Goal: Task Accomplishment & Management: Manage account settings

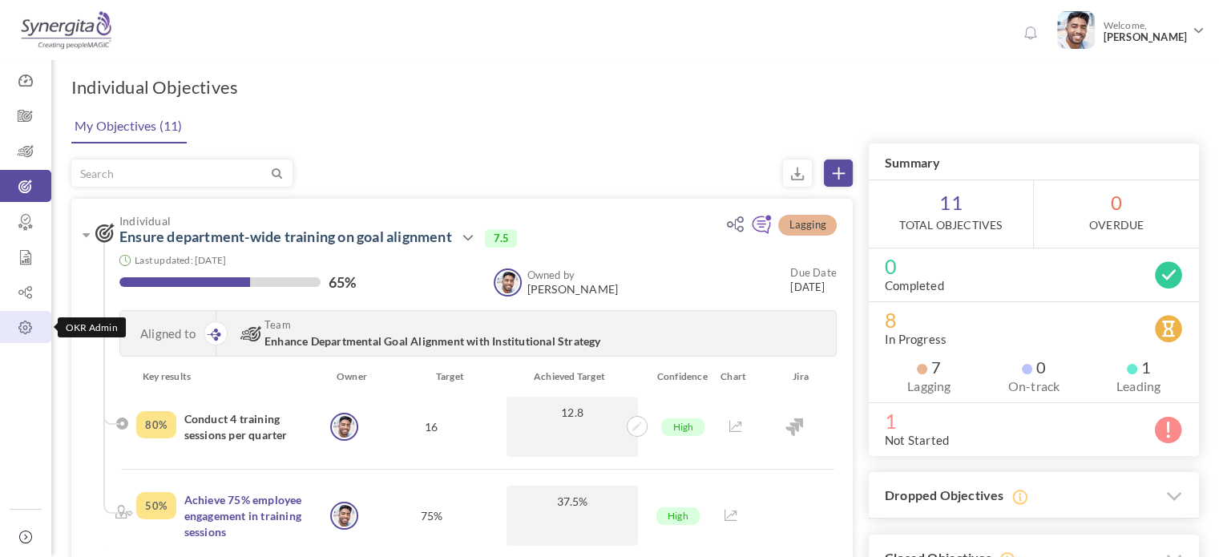
click at [24, 327] on icon at bounding box center [25, 328] width 51 height 16
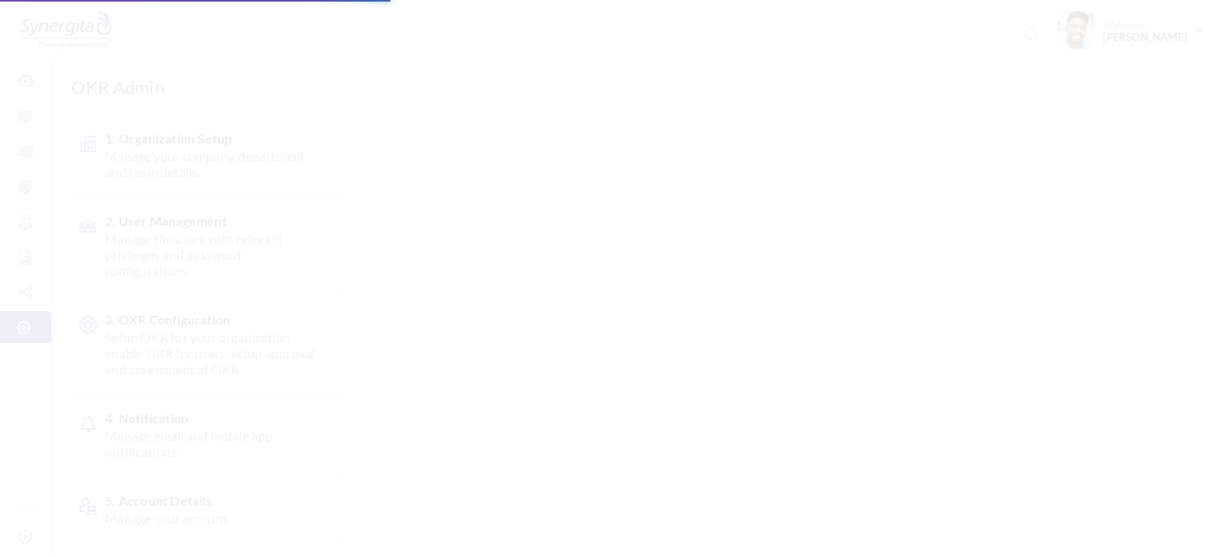
click at [246, 232] on span "Manage the users with relevant privileges and password configurations." at bounding box center [210, 255] width 211 height 48
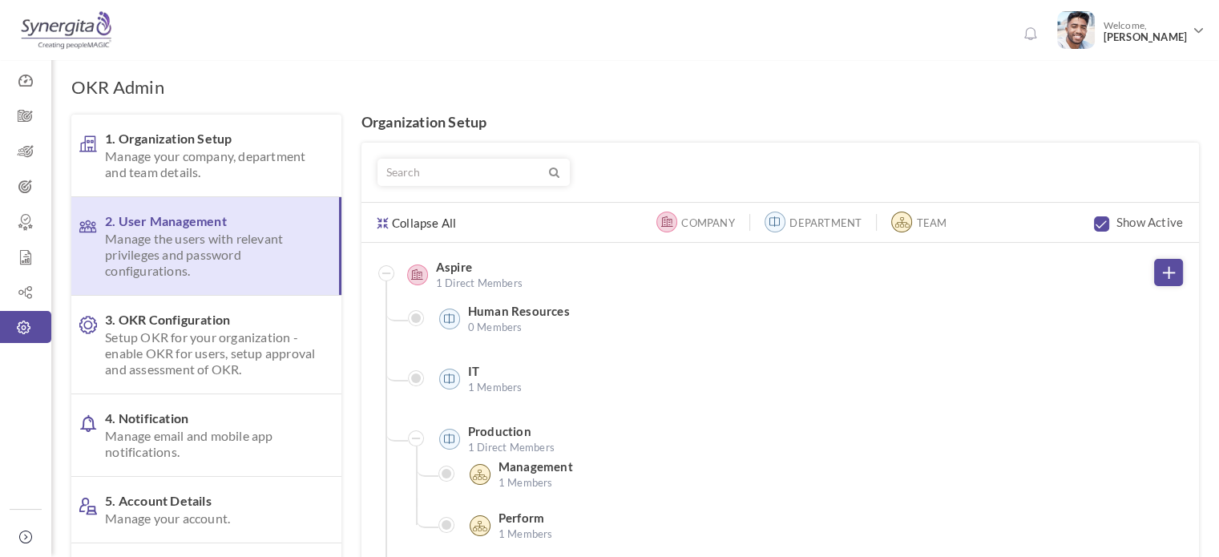
click at [218, 235] on span "Manage the users with relevant privileges and password configurations." at bounding box center [209, 255] width 208 height 48
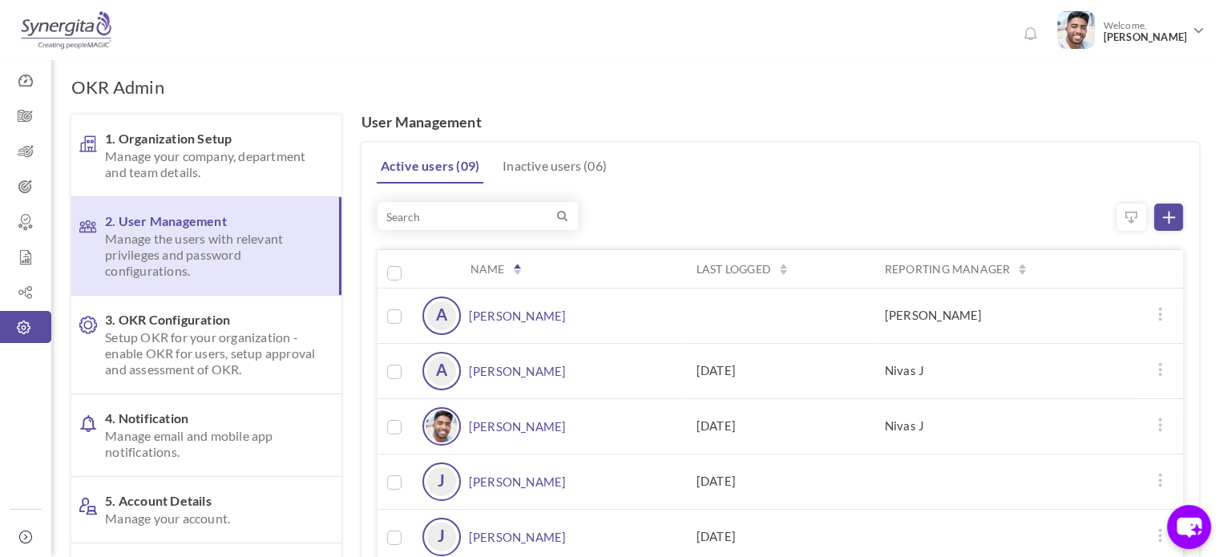
scroll to position [135, 0]
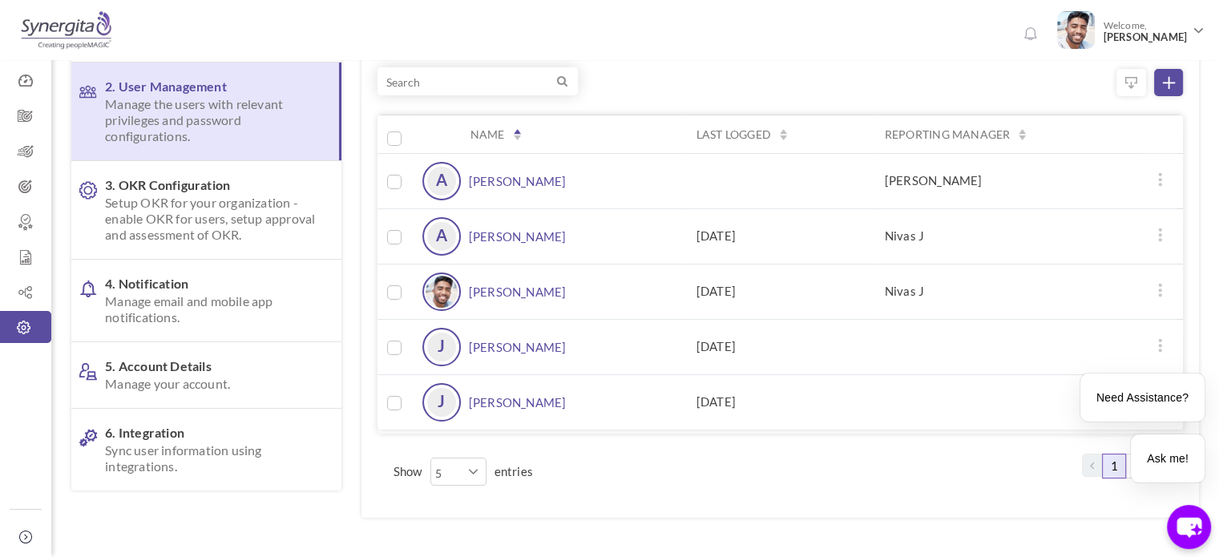
click at [493, 230] on link "Amelia Fancourt" at bounding box center [518, 236] width 98 height 38
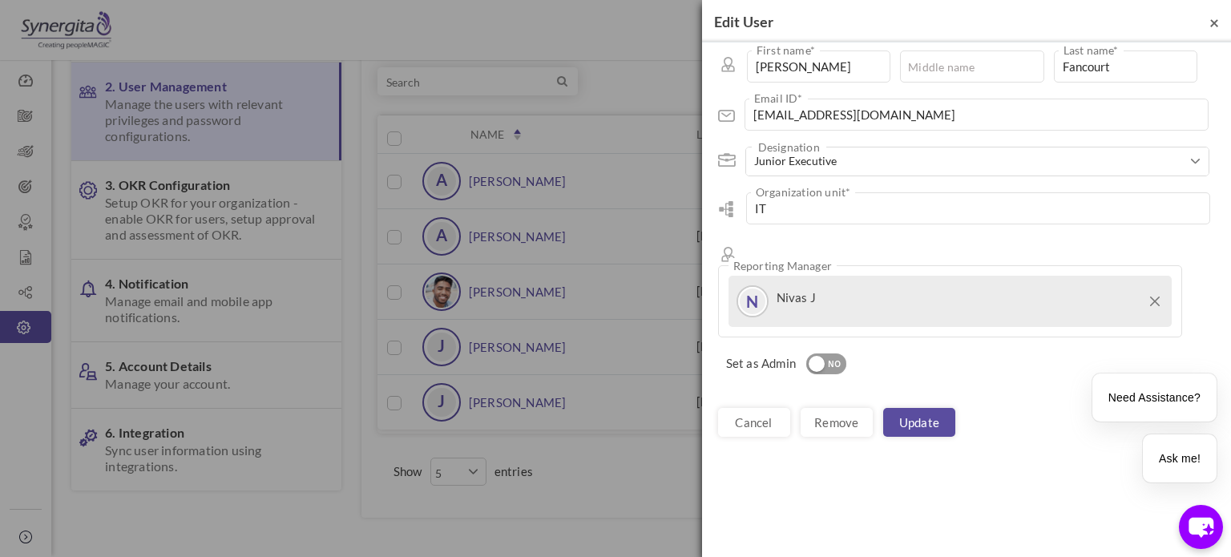
click at [1216, 25] on span "×" at bounding box center [1214, 22] width 10 height 20
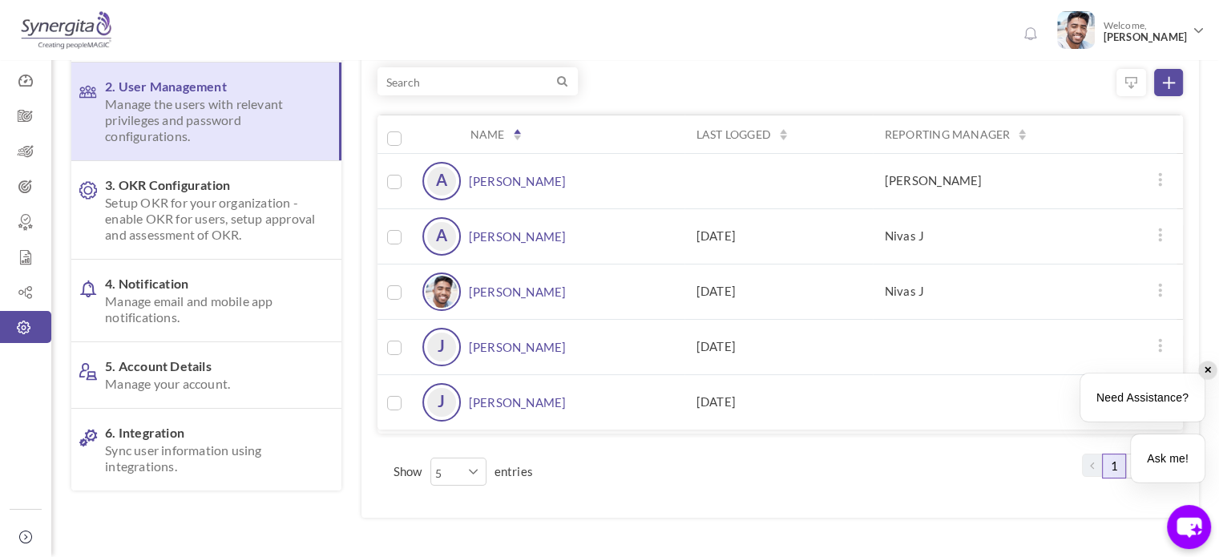
scroll to position [189, 0]
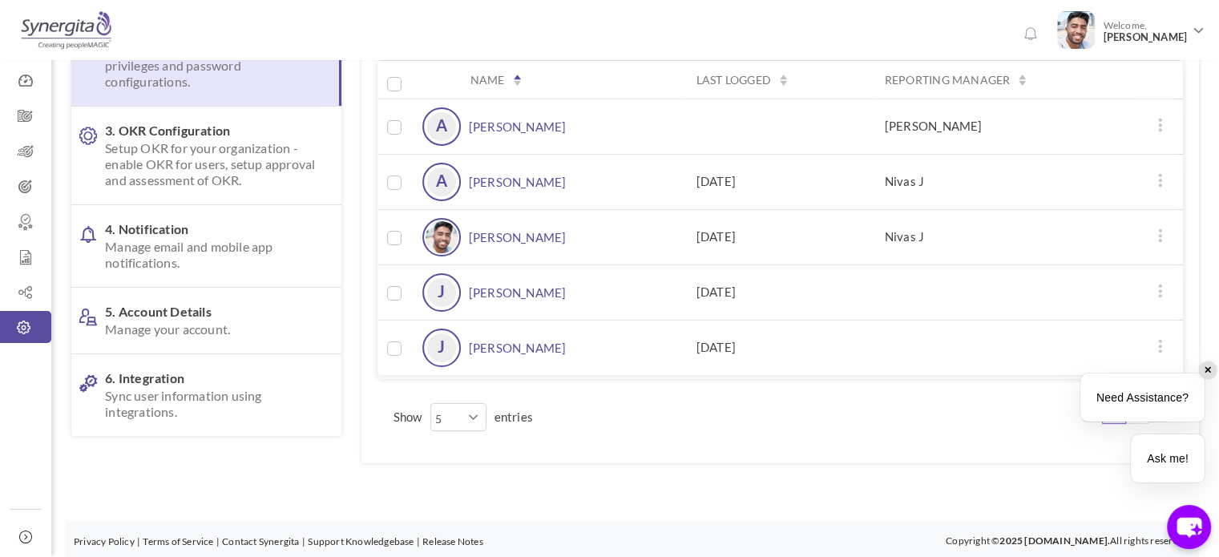
click at [1208, 367] on div "✕" at bounding box center [1208, 370] width 18 height 18
click at [1160, 294] on icon at bounding box center [1160, 290] width 13 height 13
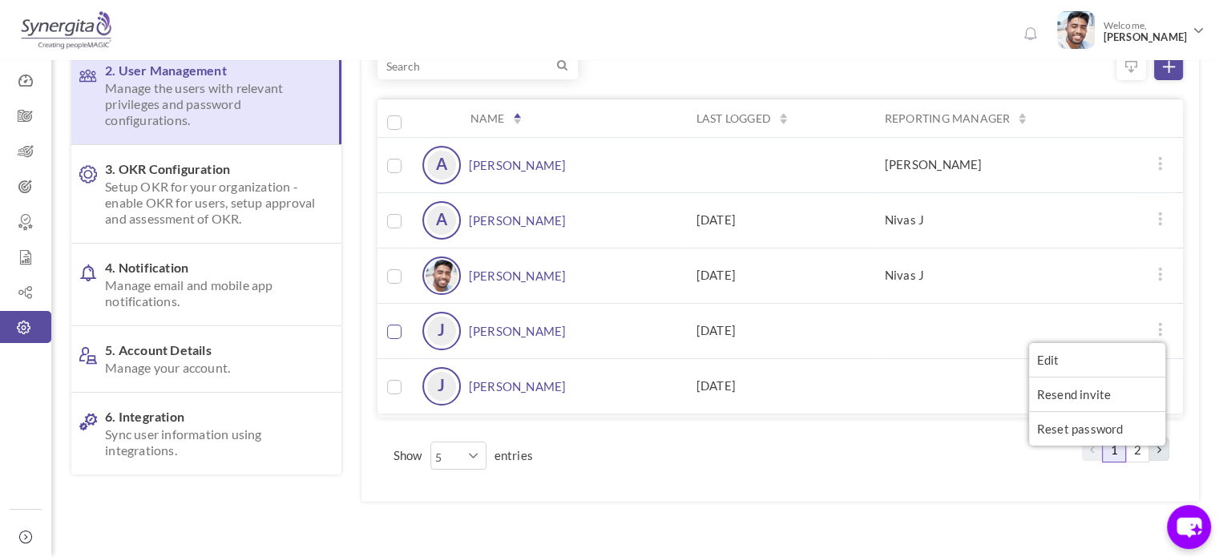
click at [396, 332] on input "checkbox" at bounding box center [394, 332] width 14 height 14
checkbox input "true"
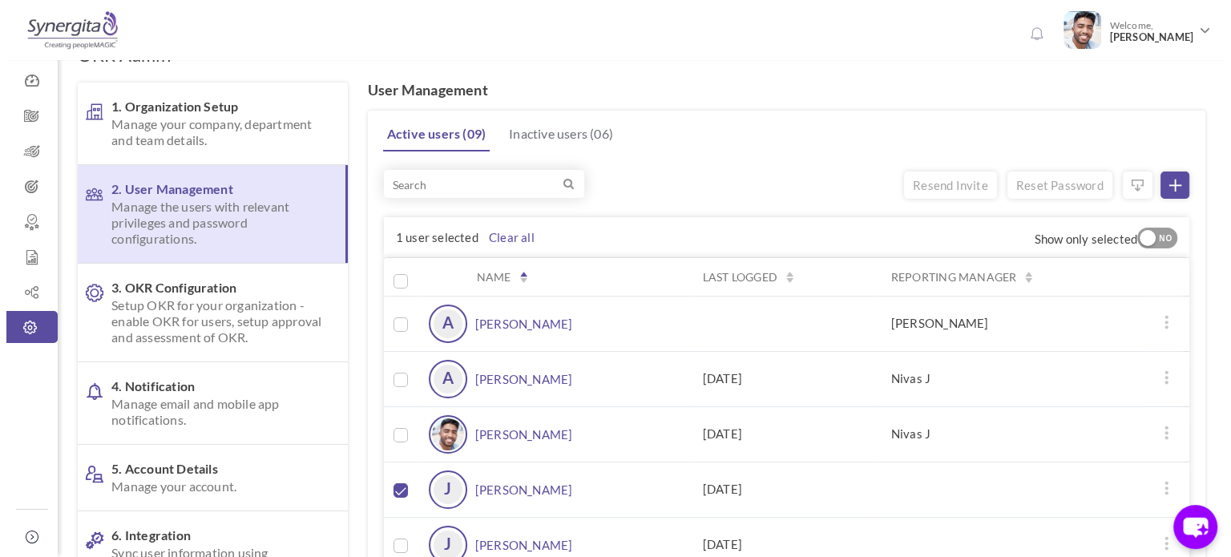
scroll to position [196, 0]
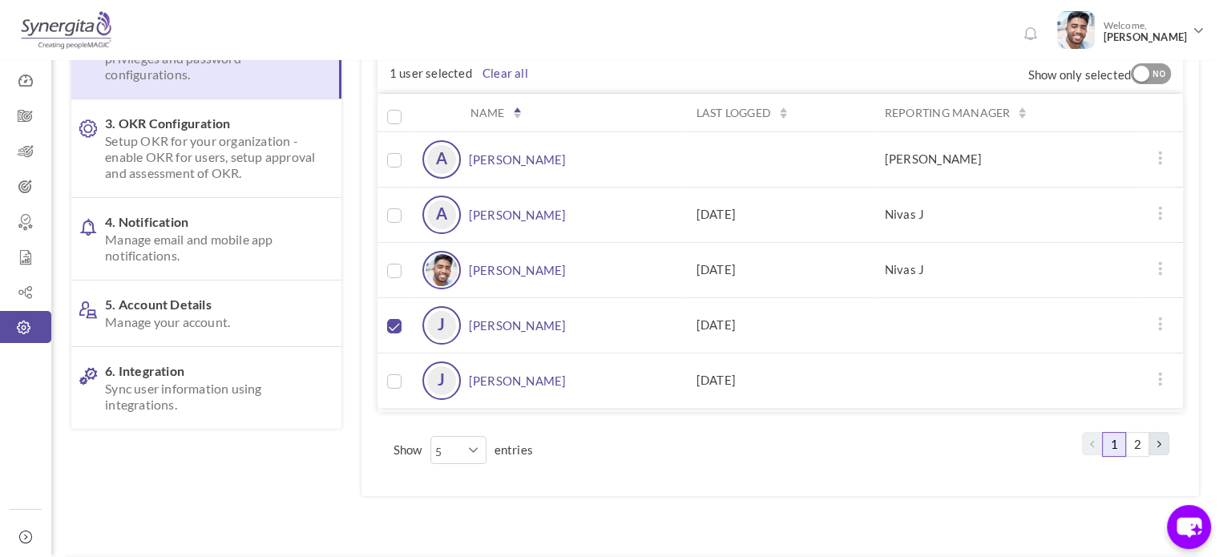
click at [1162, 323] on icon at bounding box center [1160, 323] width 13 height 13
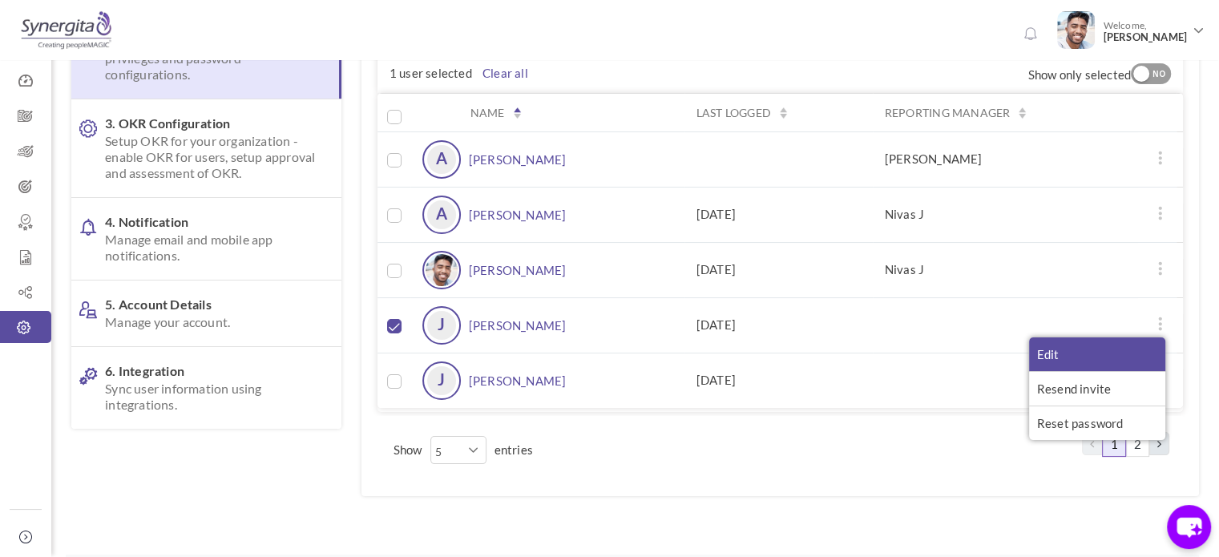
click at [1134, 345] on link "Edit" at bounding box center [1097, 354] width 136 height 34
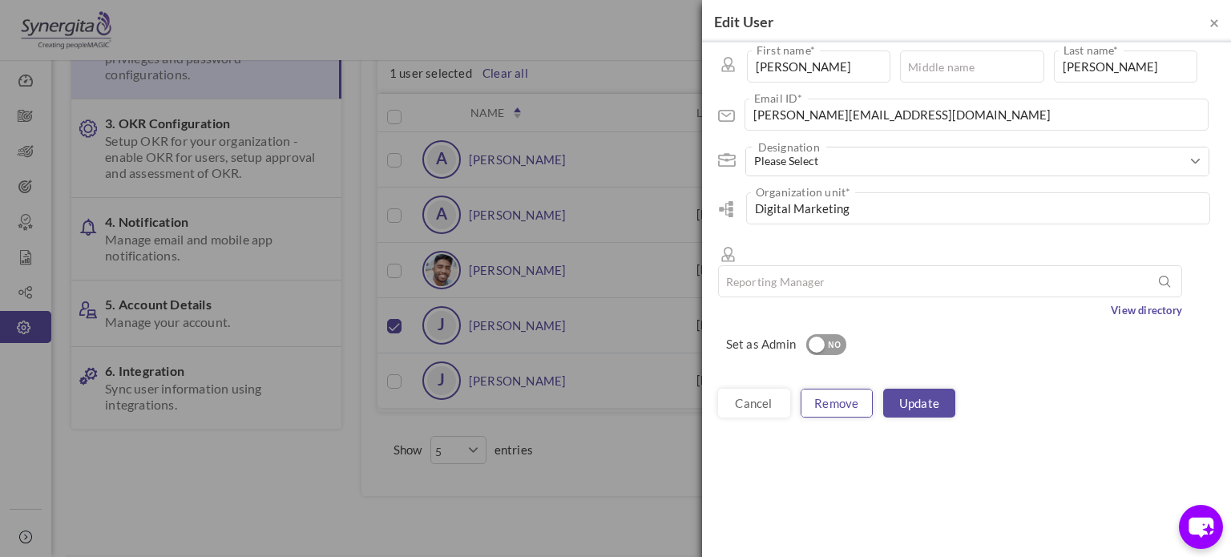
click at [839, 389] on link "Remove" at bounding box center [837, 403] width 72 height 29
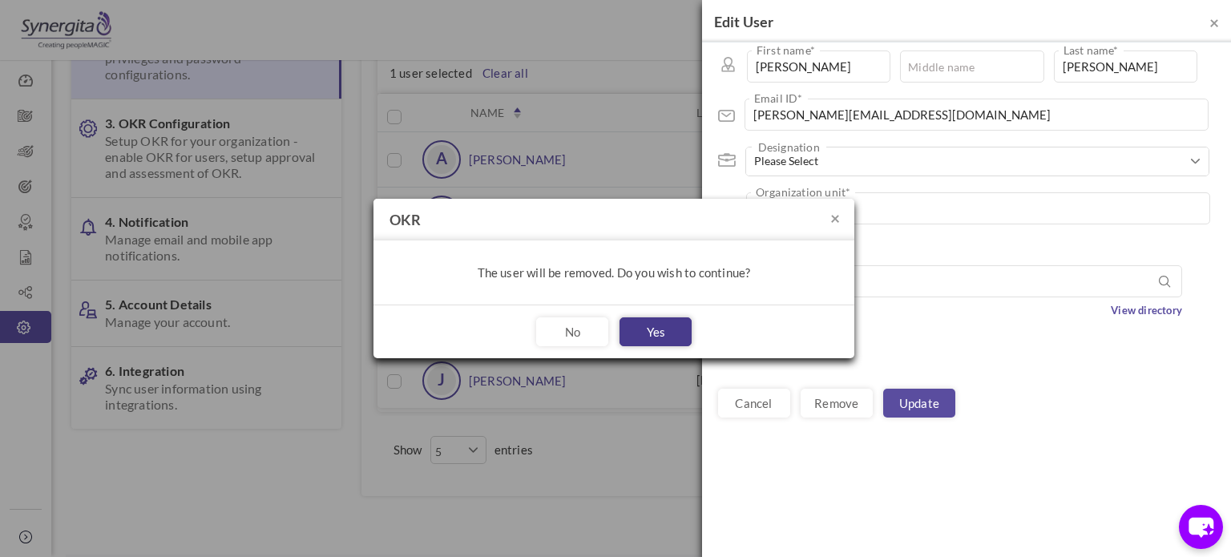
click at [645, 339] on button "Yes" at bounding box center [655, 331] width 72 height 29
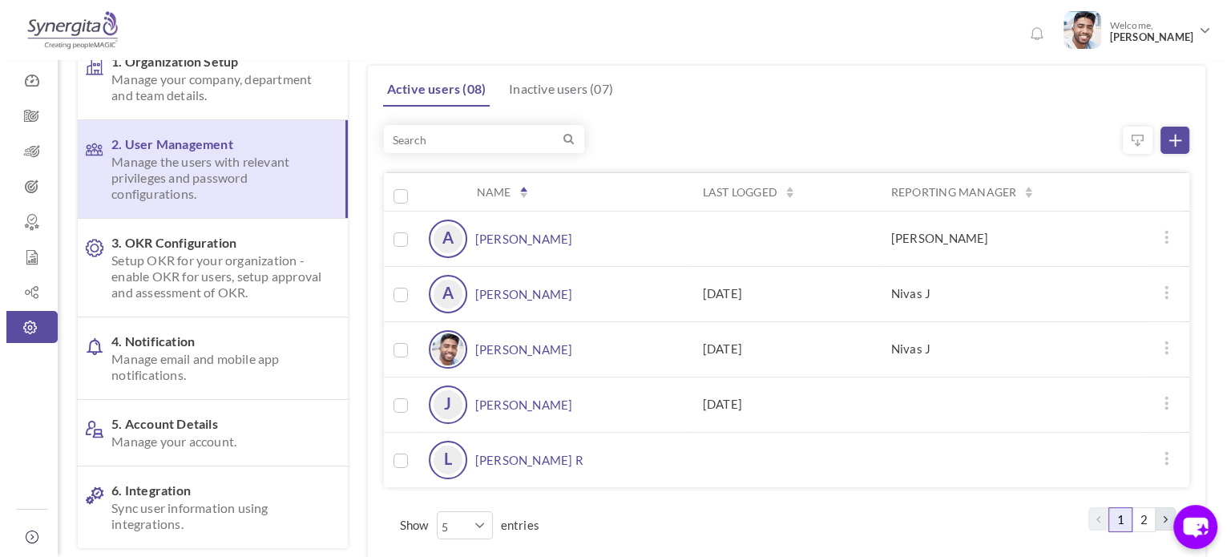
scroll to position [75, 0]
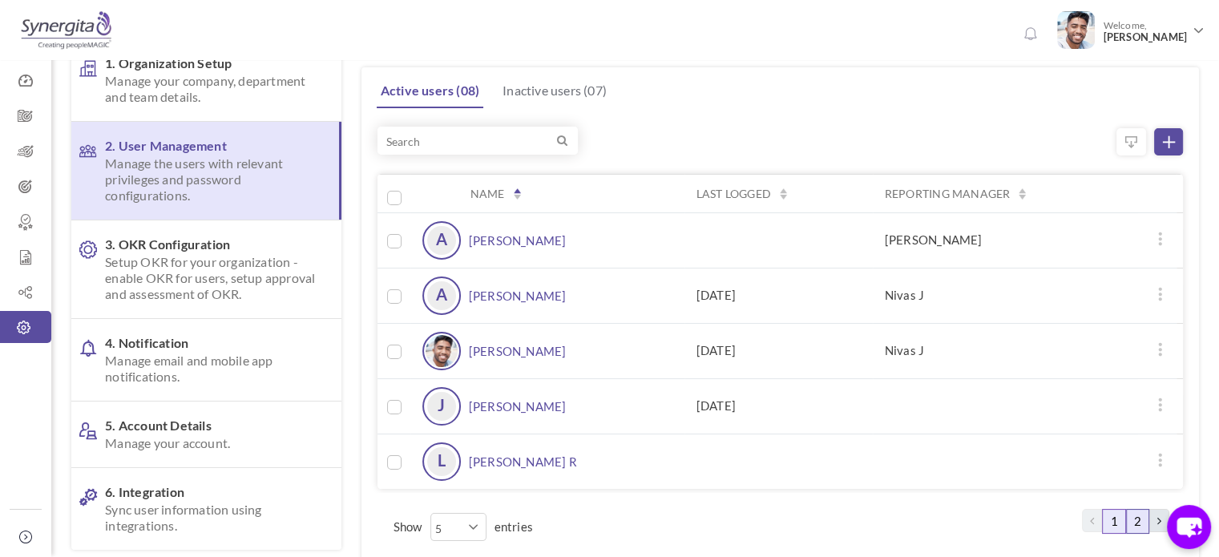
click at [1134, 511] on link "2" at bounding box center [1137, 521] width 23 height 25
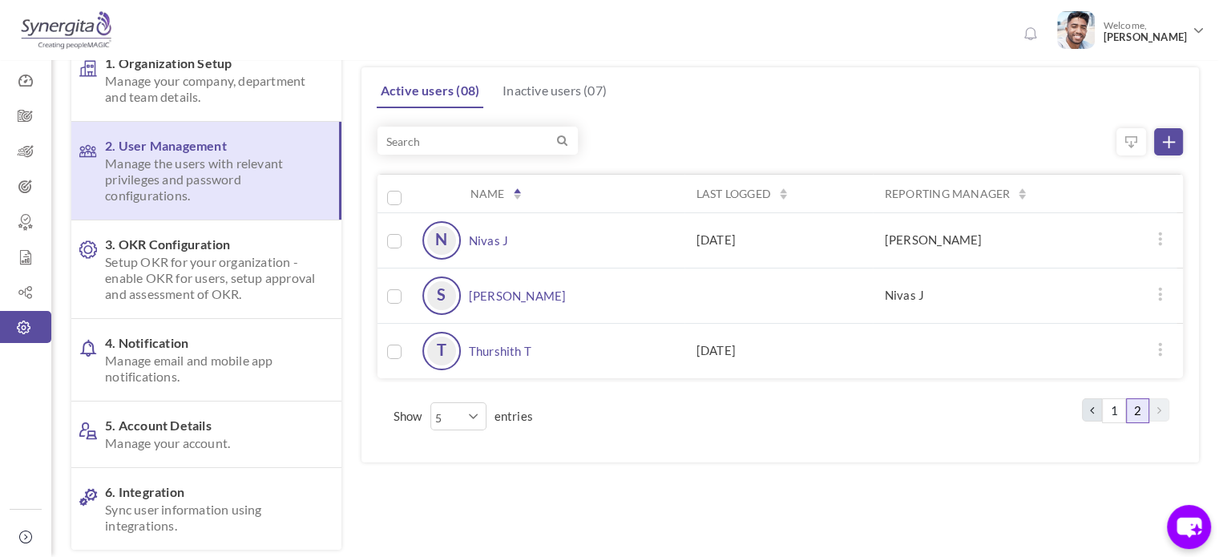
click at [1159, 352] on icon at bounding box center [1160, 349] width 13 height 13
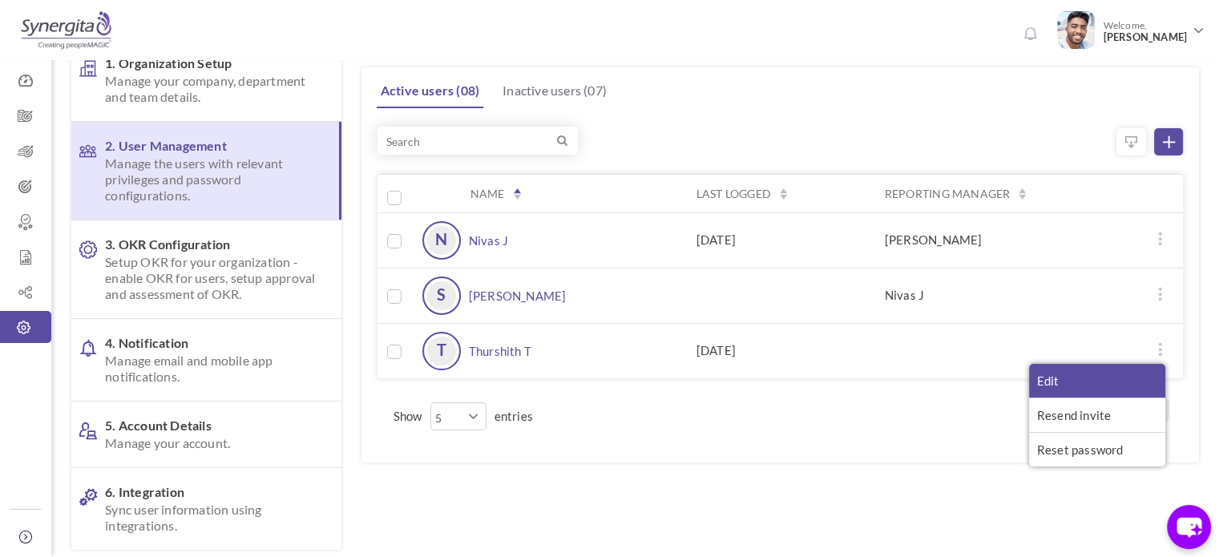
click at [1137, 366] on link "Edit" at bounding box center [1097, 381] width 136 height 34
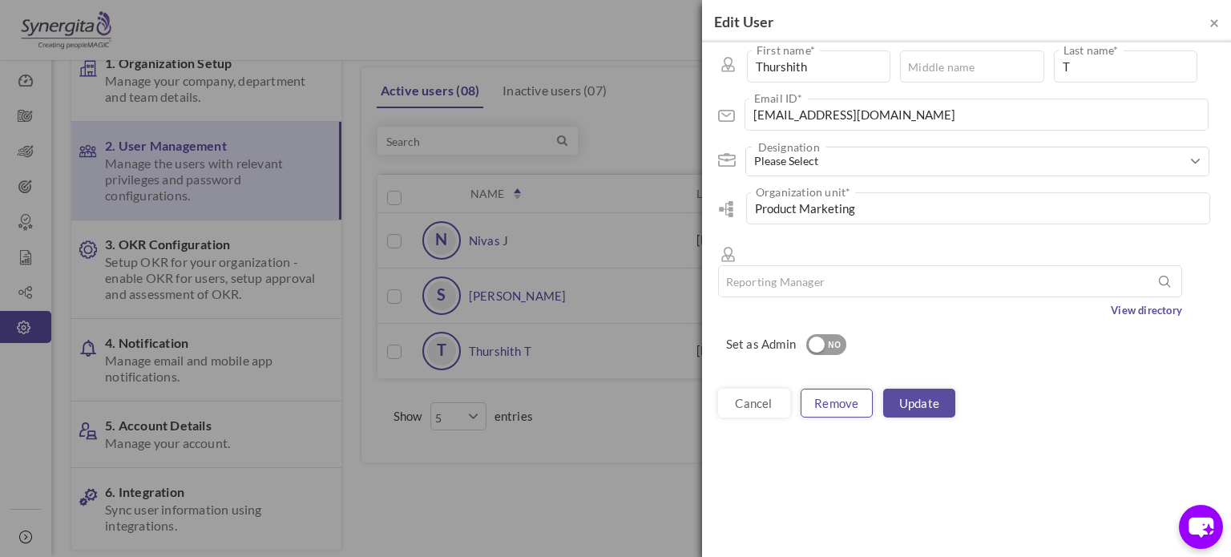
drag, startPoint x: 837, startPoint y: 401, endPoint x: 827, endPoint y: 381, distance: 22.2
click at [827, 381] on div "cancel Remove Update" at bounding box center [966, 403] width 529 height 61
click at [827, 389] on link "Remove" at bounding box center [837, 403] width 72 height 29
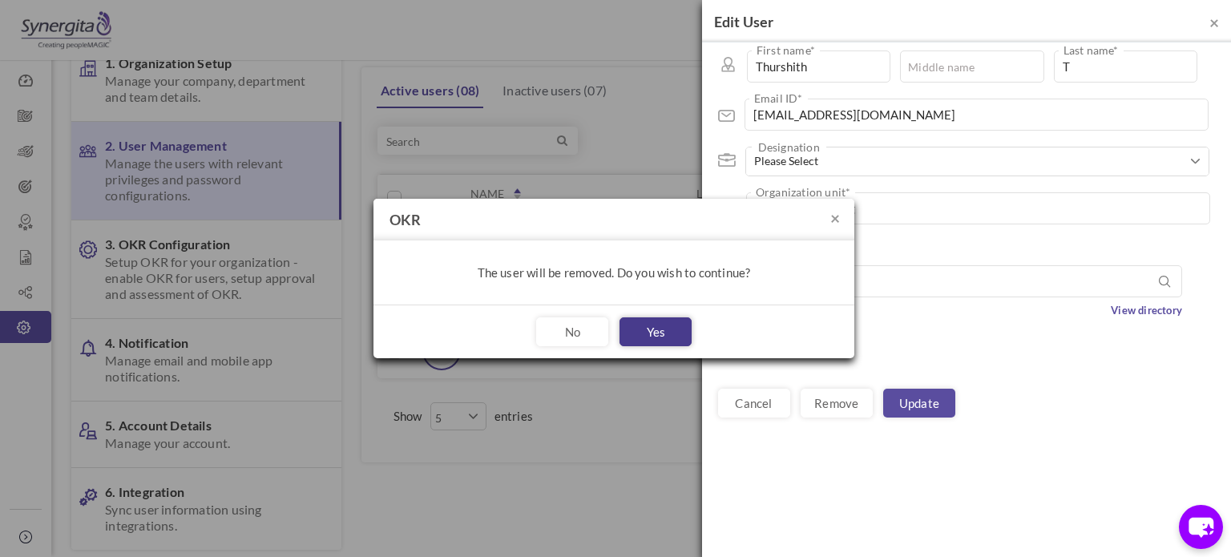
click at [664, 332] on button "Yes" at bounding box center [655, 331] width 72 height 29
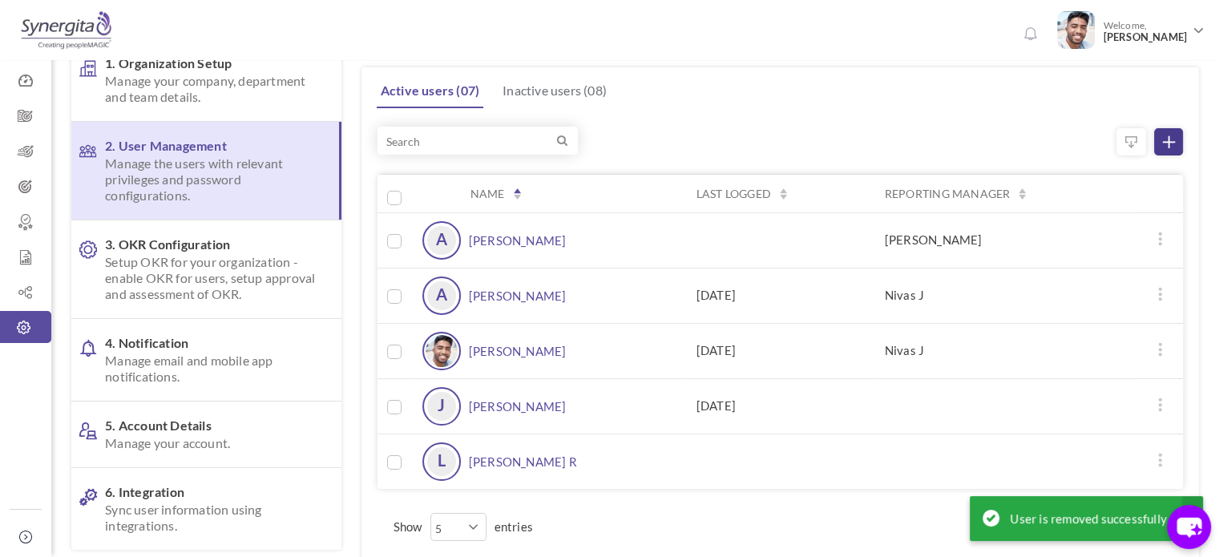
click at [1168, 144] on icon at bounding box center [1169, 142] width 12 height 12
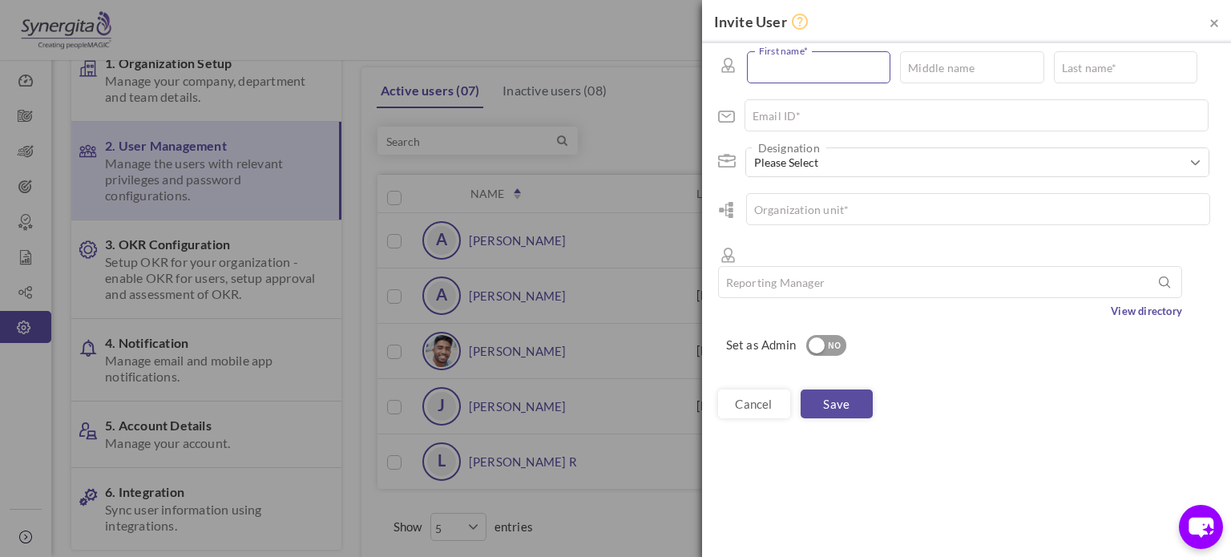
click at [789, 68] on input "text" at bounding box center [818, 67] width 143 height 32
type input "Nivas"
type input "Jayaseelan"
type input "nivas28@gmail.com"
click at [837, 67] on input "Nivas" at bounding box center [818, 67] width 143 height 32
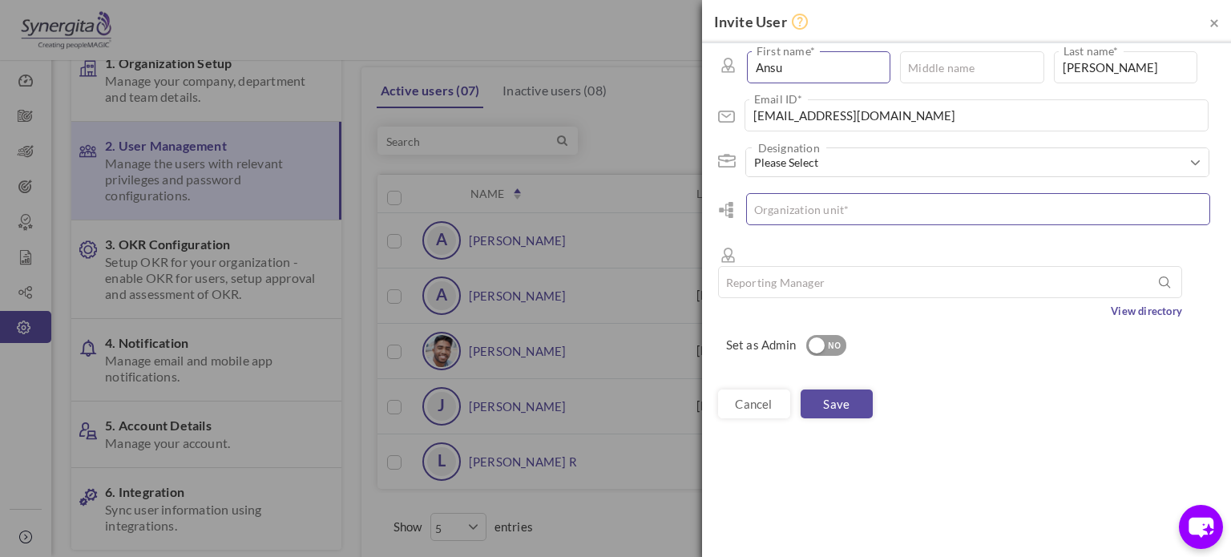
type input "Ansu"
type input "Saju"
click at [1047, 123] on input "nivas28@gmail.com" at bounding box center [976, 115] width 464 height 32
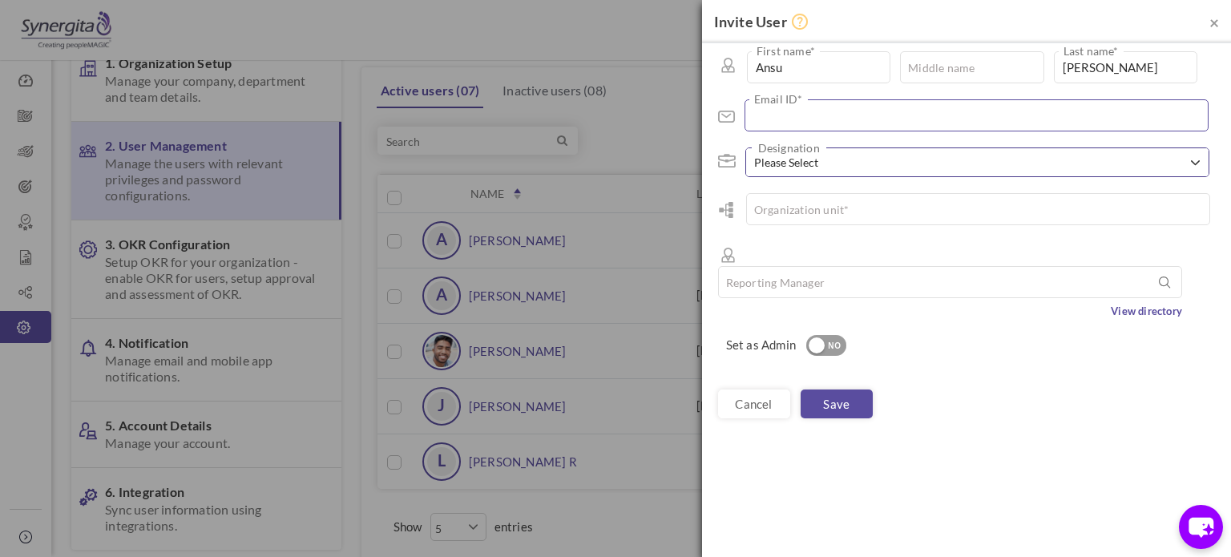
paste input "ansu.saju@aspiresys.com"
type input "ansu.saju@aspiresys.com"
click at [808, 161] on span "Please Select" at bounding box center [971, 163] width 434 height 16
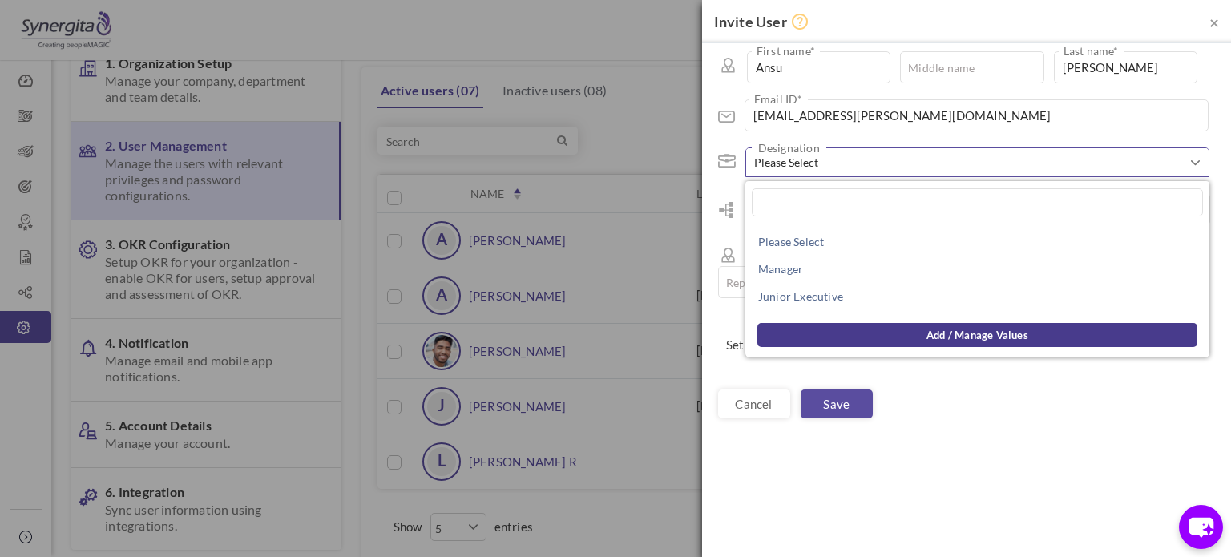
click at [832, 335] on link "Add / manage values" at bounding box center [977, 335] width 440 height 24
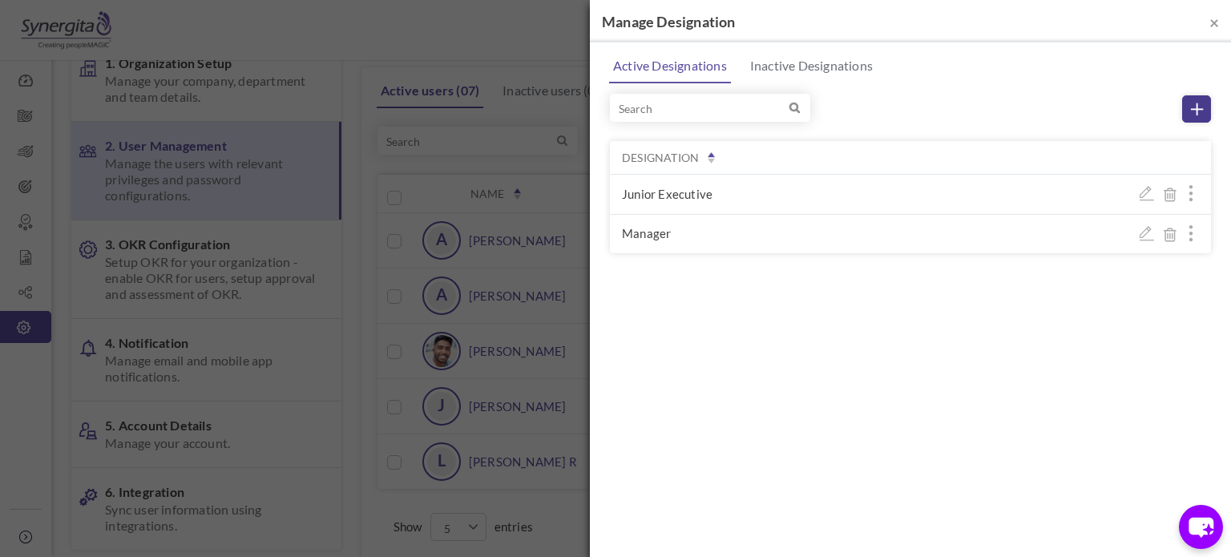
click at [1191, 105] on icon at bounding box center [1197, 109] width 12 height 12
click at [676, 273] on input "text" at bounding box center [702, 276] width 160 height 29
type input "Graphics"
click at [1157, 276] on icon at bounding box center [1150, 277] width 16 height 16
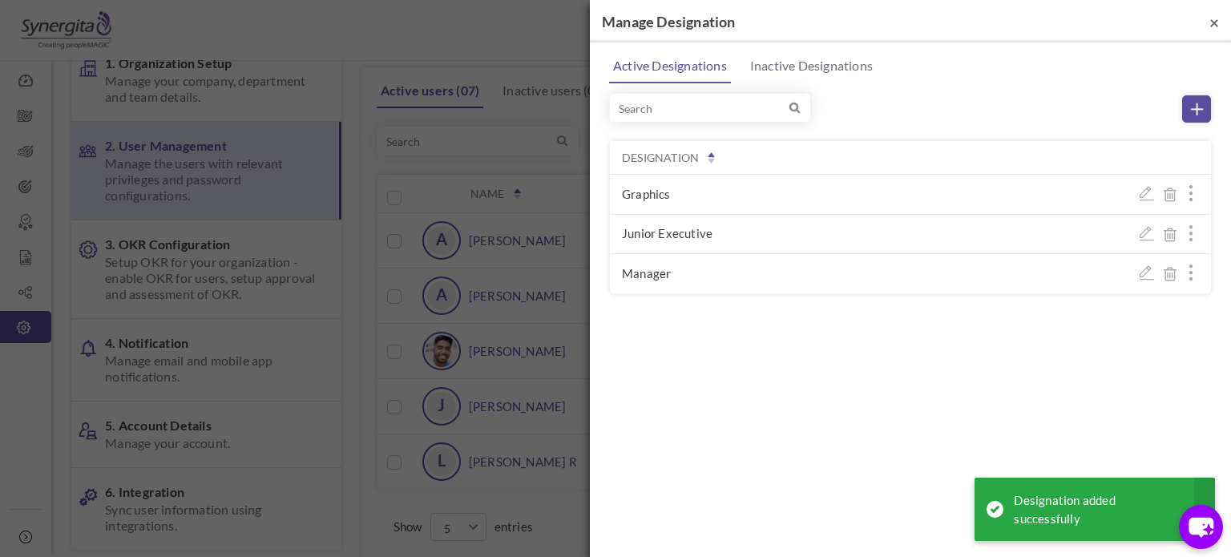
click at [1218, 22] on div "× Manage Designation" at bounding box center [910, 21] width 641 height 42
click at [1218, 22] on button "×" at bounding box center [1214, 22] width 10 height 17
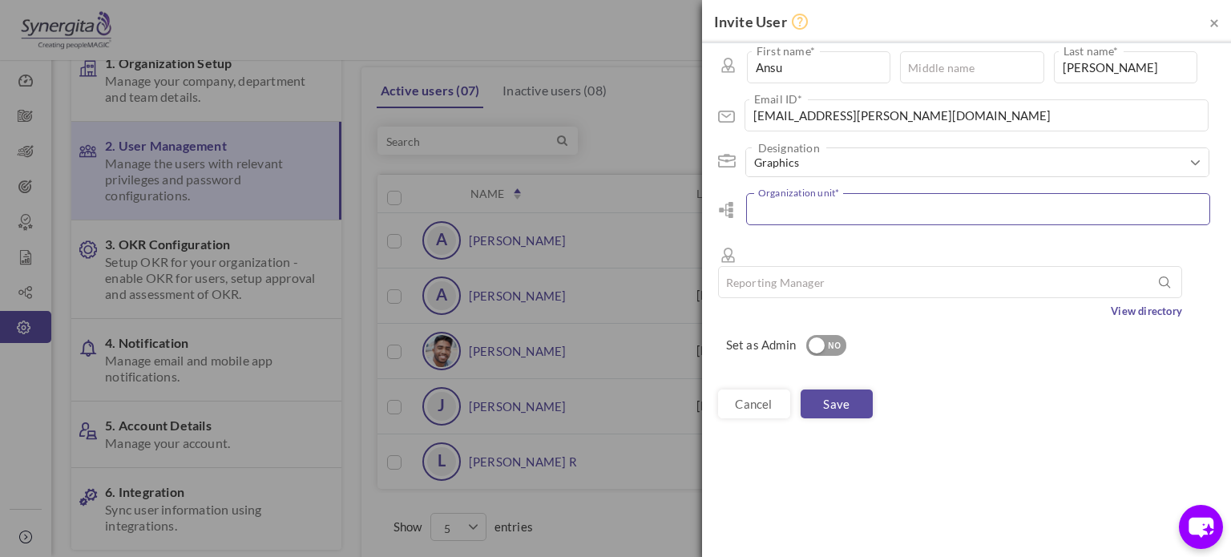
click at [823, 204] on input "text" at bounding box center [978, 209] width 464 height 32
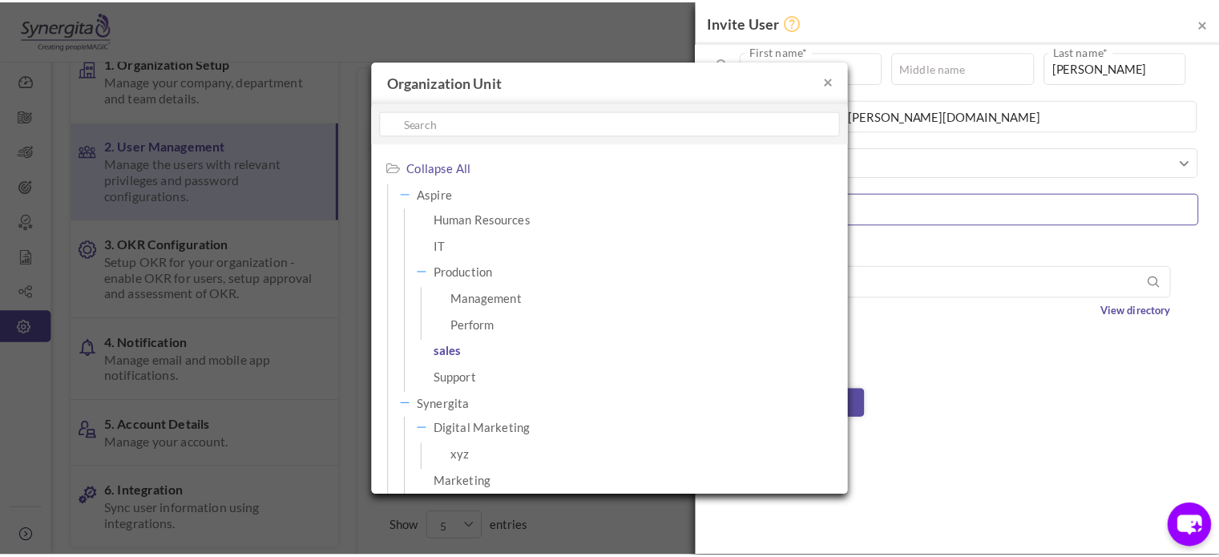
scroll to position [123, 0]
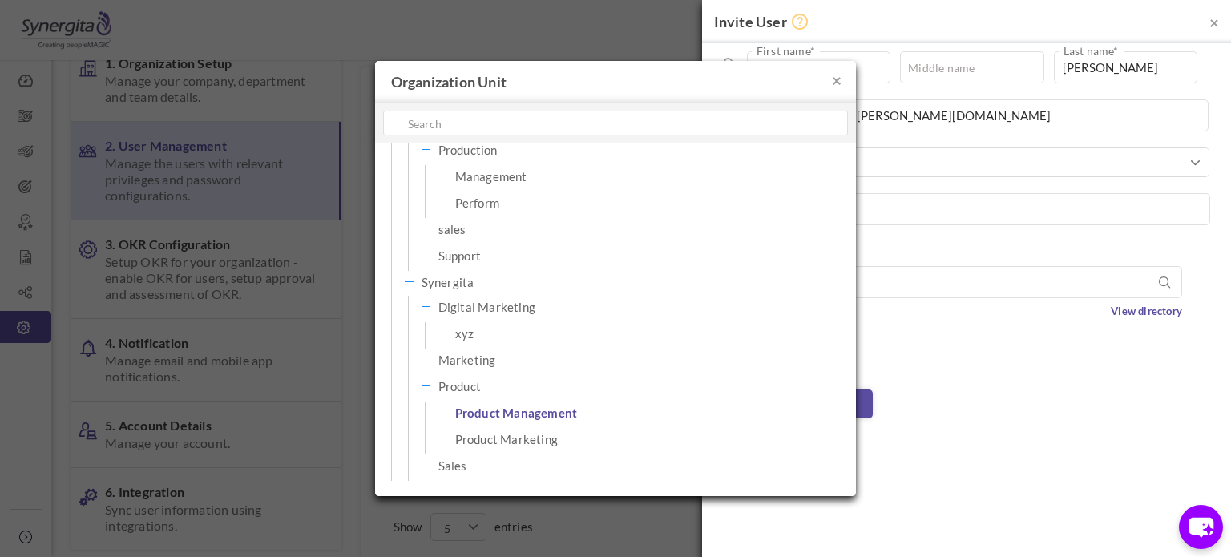
click at [478, 410] on span "Product Management" at bounding box center [586, 412] width 262 height 22
type input "Product Management"
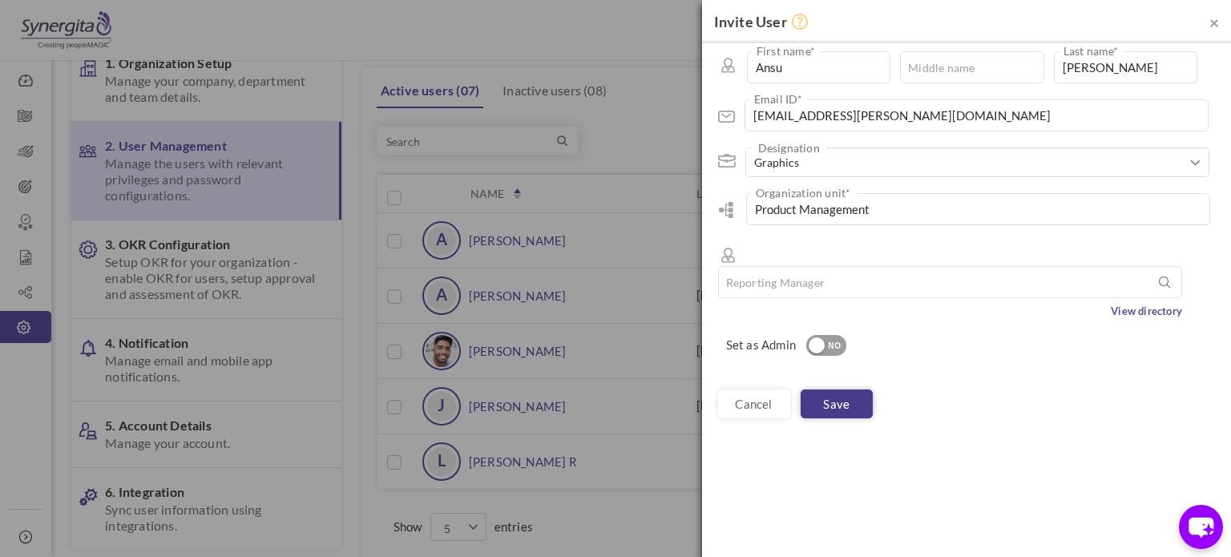
click at [820, 389] on link "Save" at bounding box center [837, 403] width 72 height 29
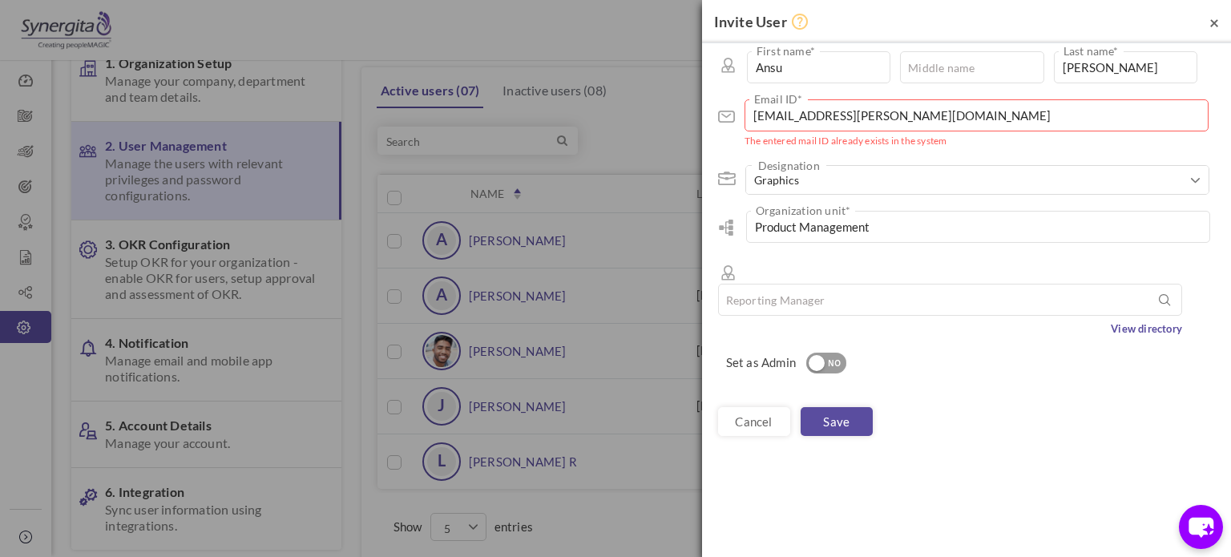
click at [1212, 27] on span "×" at bounding box center [1214, 22] width 10 height 20
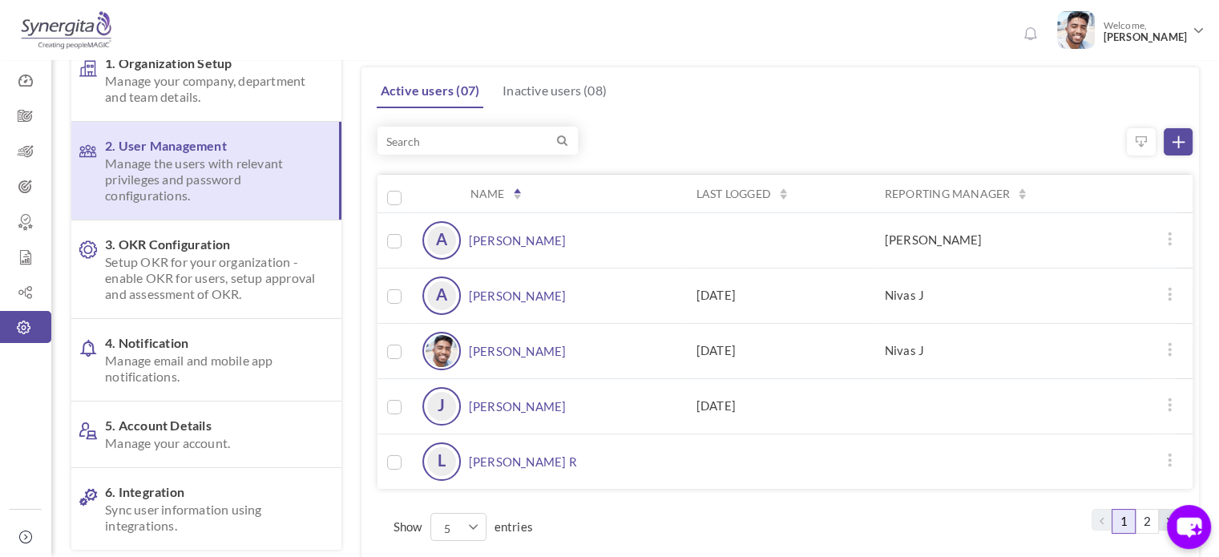
click at [490, 238] on link "[PERSON_NAME]" at bounding box center [518, 240] width 98 height 38
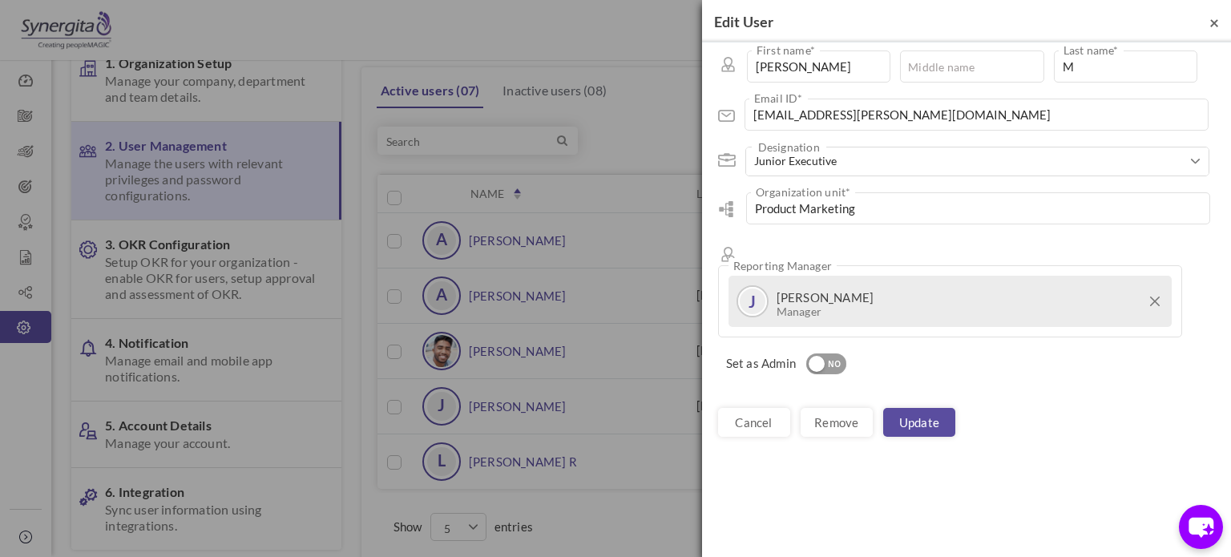
click at [1214, 26] on span "×" at bounding box center [1214, 22] width 10 height 20
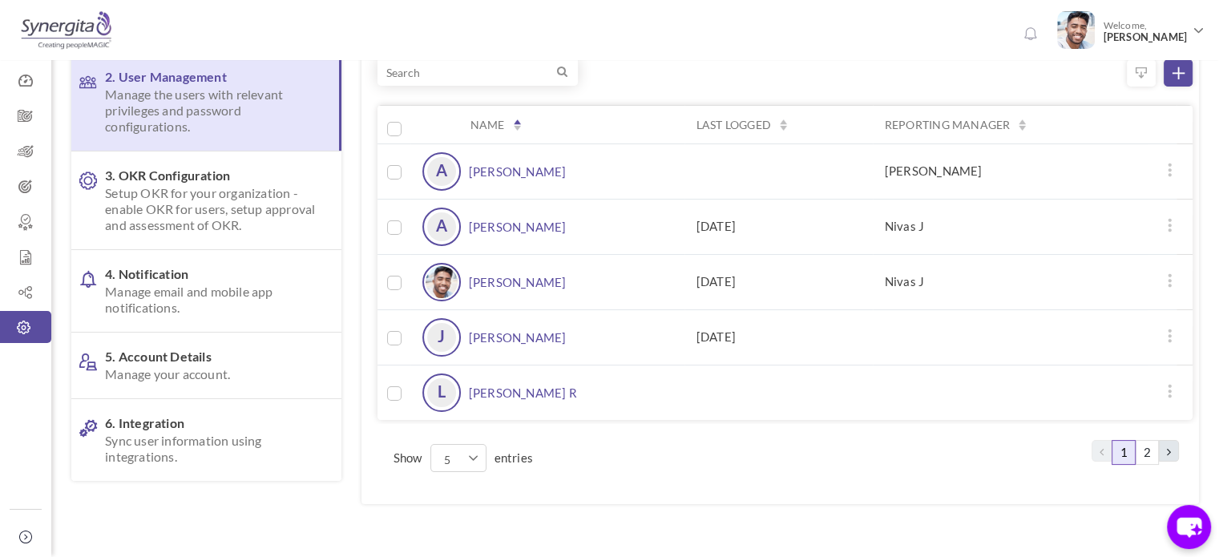
scroll to position [151, 0]
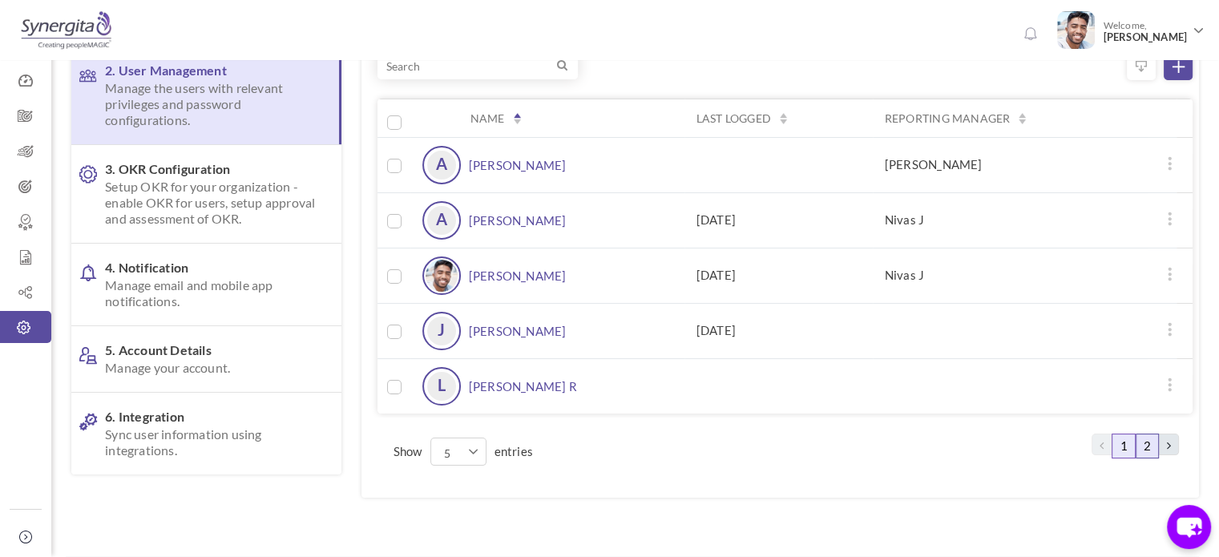
click at [1148, 434] on link "2" at bounding box center [1147, 446] width 23 height 25
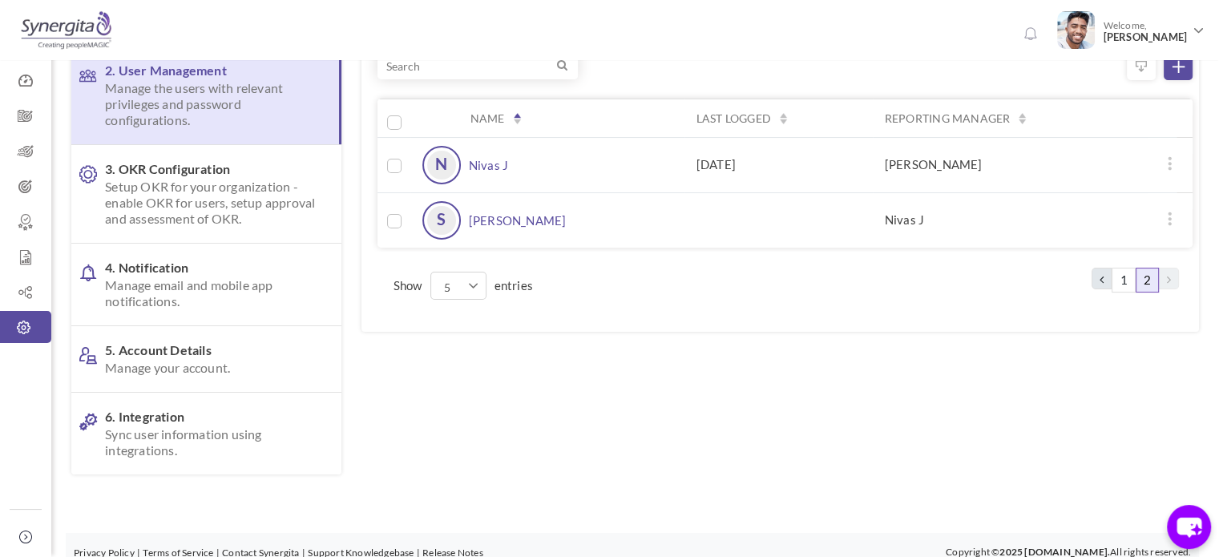
scroll to position [0, 0]
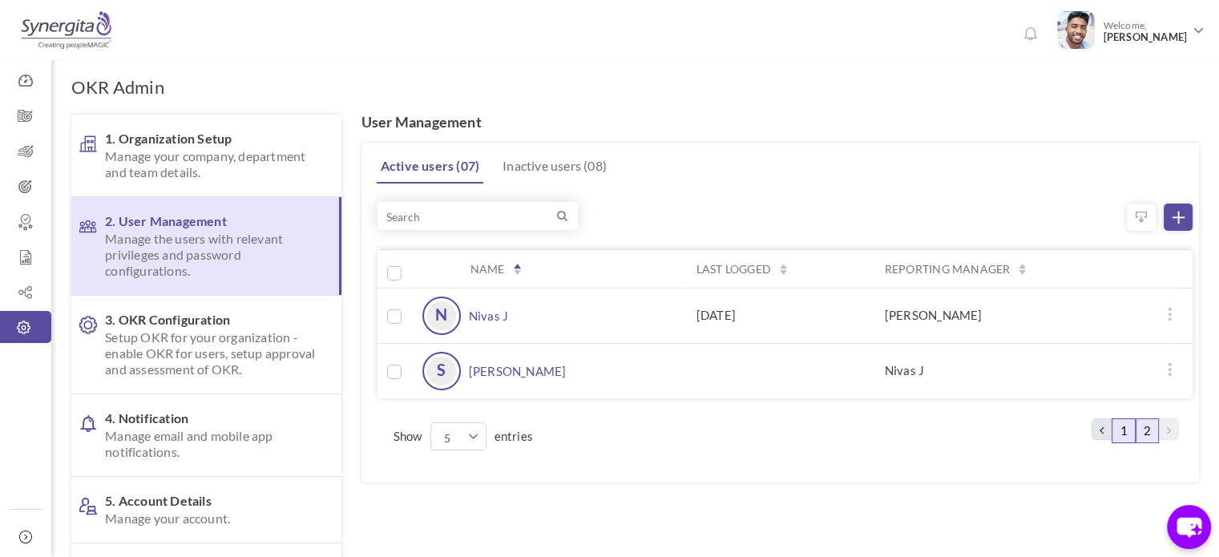
click at [1120, 429] on link "1" at bounding box center [1123, 430] width 23 height 25
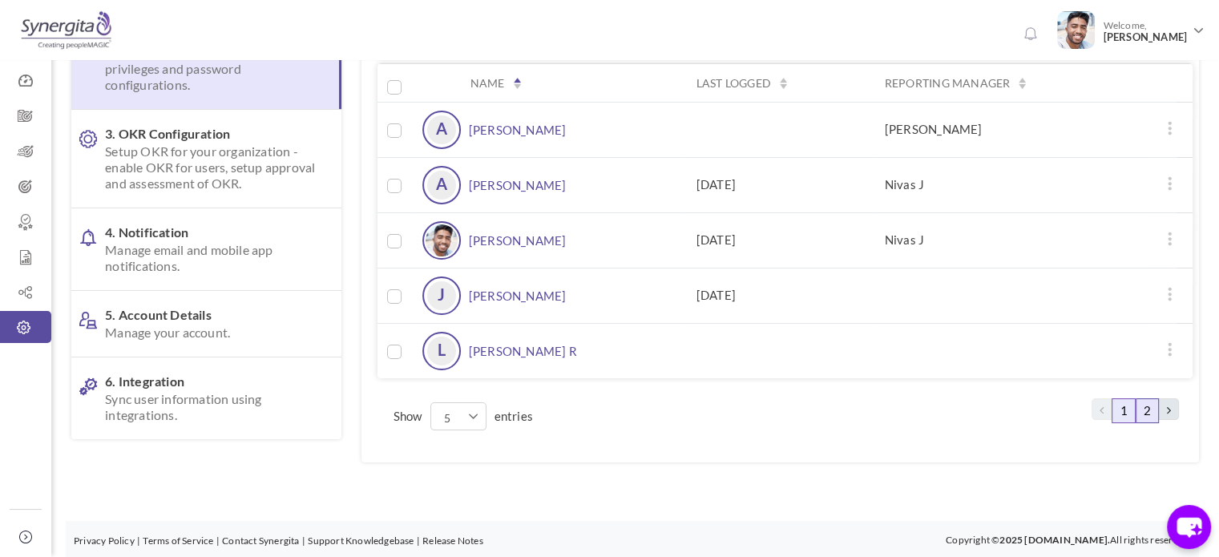
click at [1144, 420] on link "2" at bounding box center [1147, 410] width 23 height 25
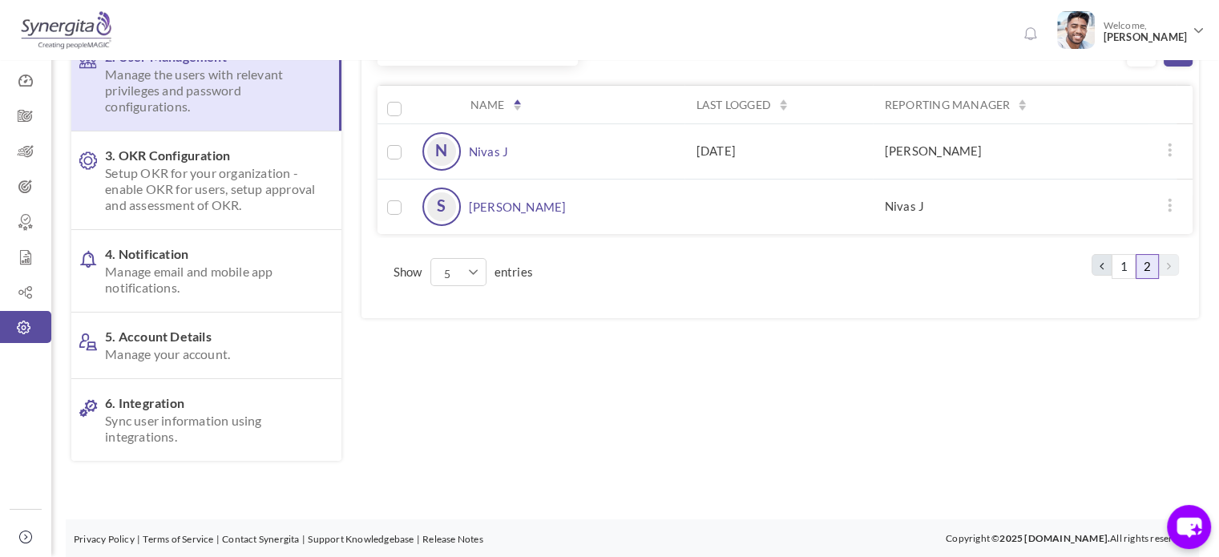
scroll to position [163, 0]
click at [460, 159] on div "N" at bounding box center [445, 152] width 46 height 38
click at [490, 152] on link "Nivas J" at bounding box center [513, 152] width 88 height 38
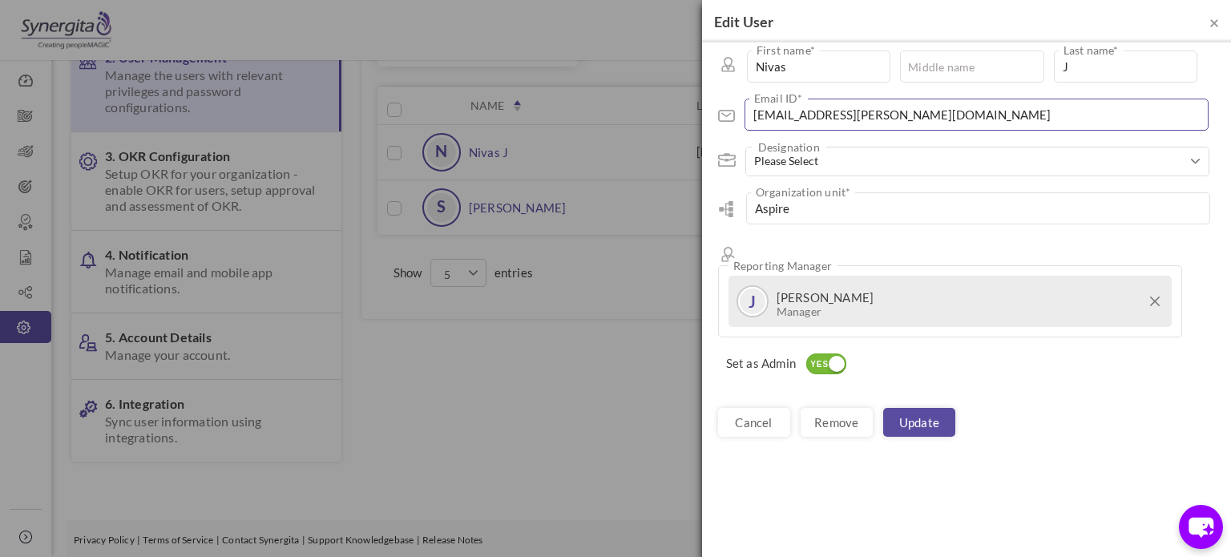
click at [898, 123] on input "nivas.jayaseelan@synergita.com" at bounding box center [976, 115] width 464 height 32
click at [761, 408] on link "cancel" at bounding box center [754, 422] width 72 height 29
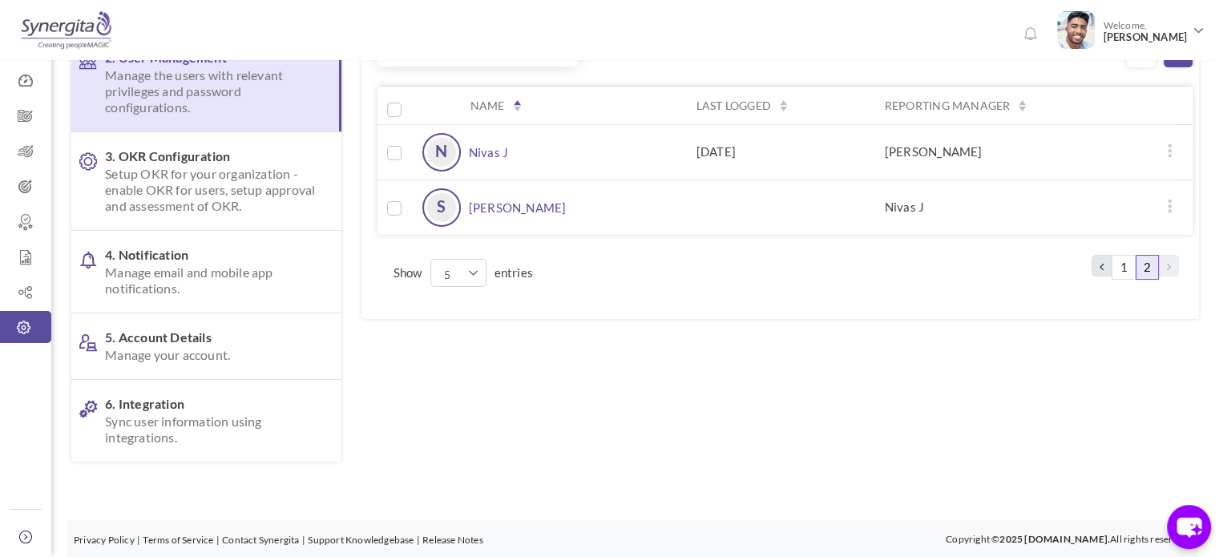
scroll to position [0, 0]
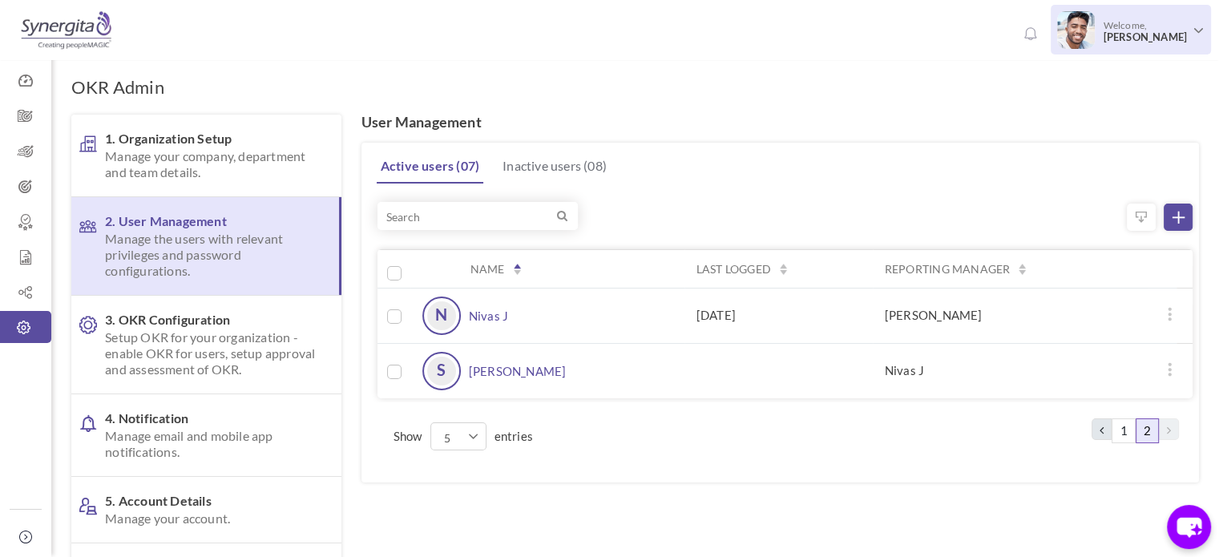
click at [1152, 41] on span "[PERSON_NAME]" at bounding box center [1145, 37] width 84 height 12
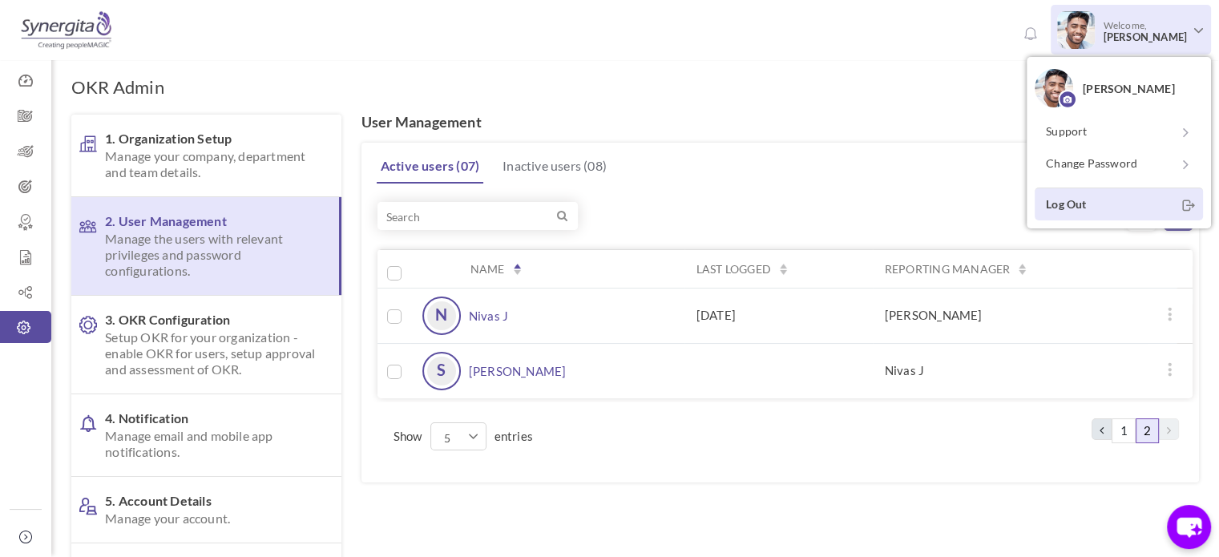
click at [1093, 200] on link "Log Out" at bounding box center [1119, 204] width 168 height 33
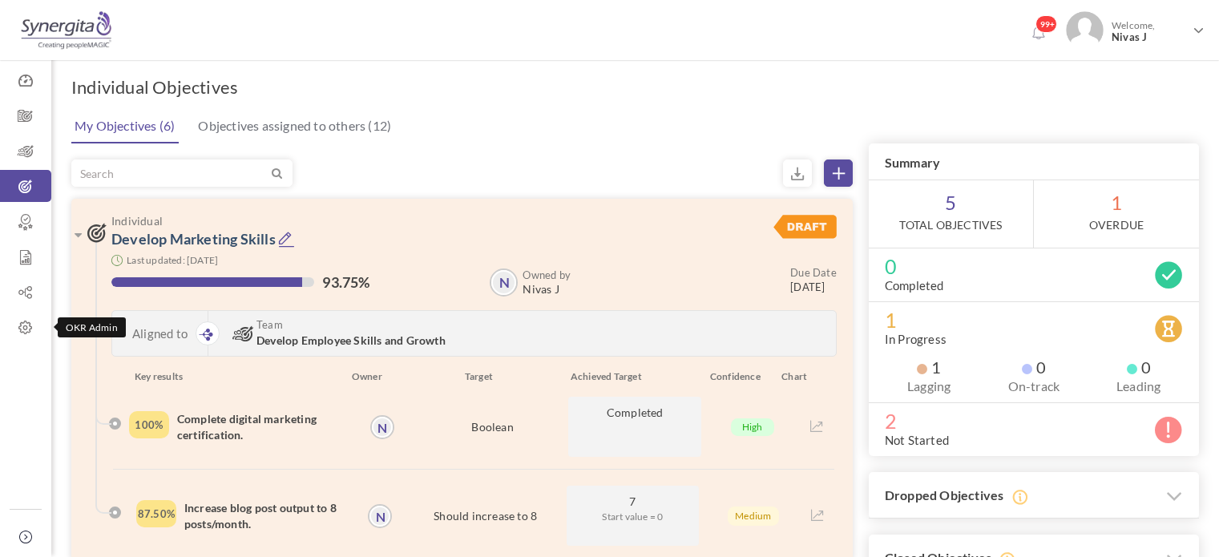
click at [31, 325] on icon at bounding box center [25, 328] width 51 height 16
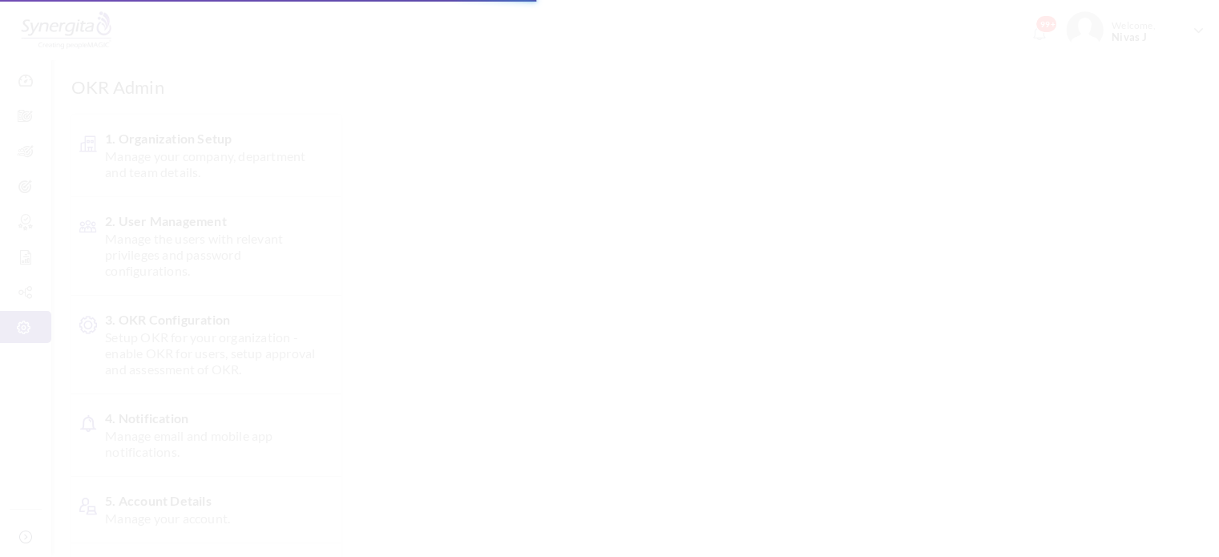
click at [155, 271] on body "Trial Extended! Subscribe to continue using all the features. 99+ Welcome, Niva…" at bounding box center [609, 278] width 1219 height 557
click at [193, 255] on body "Trial Extended! Subscribe to continue using all the features. 99+ Welcome, Niva…" at bounding box center [609, 278] width 1219 height 557
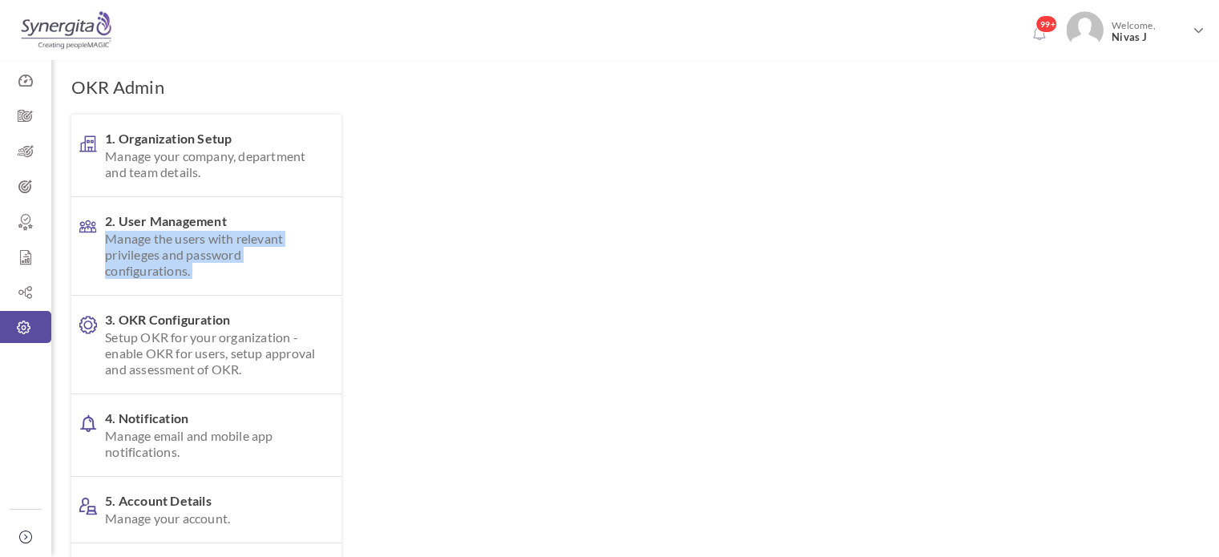
click at [198, 251] on span "Manage the users with relevant privileges and password configurations." at bounding box center [210, 255] width 211 height 48
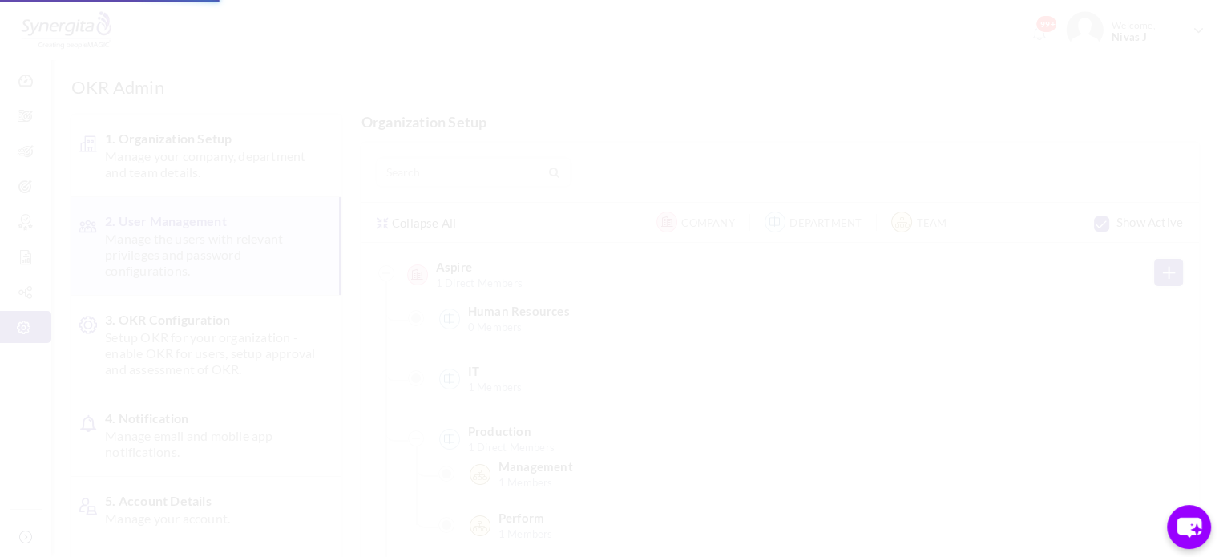
click at [198, 251] on body "Trial Extended! Subscribe to continue using all the features. 99+ Welcome, Niva…" at bounding box center [609, 278] width 1219 height 557
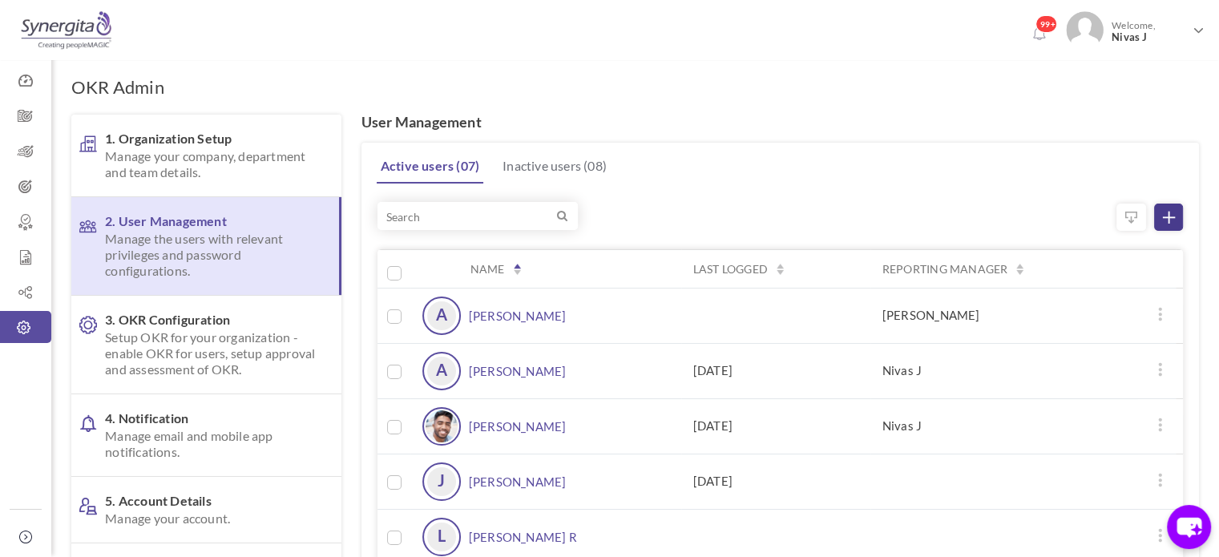
click at [1171, 218] on icon at bounding box center [1169, 218] width 12 height 12
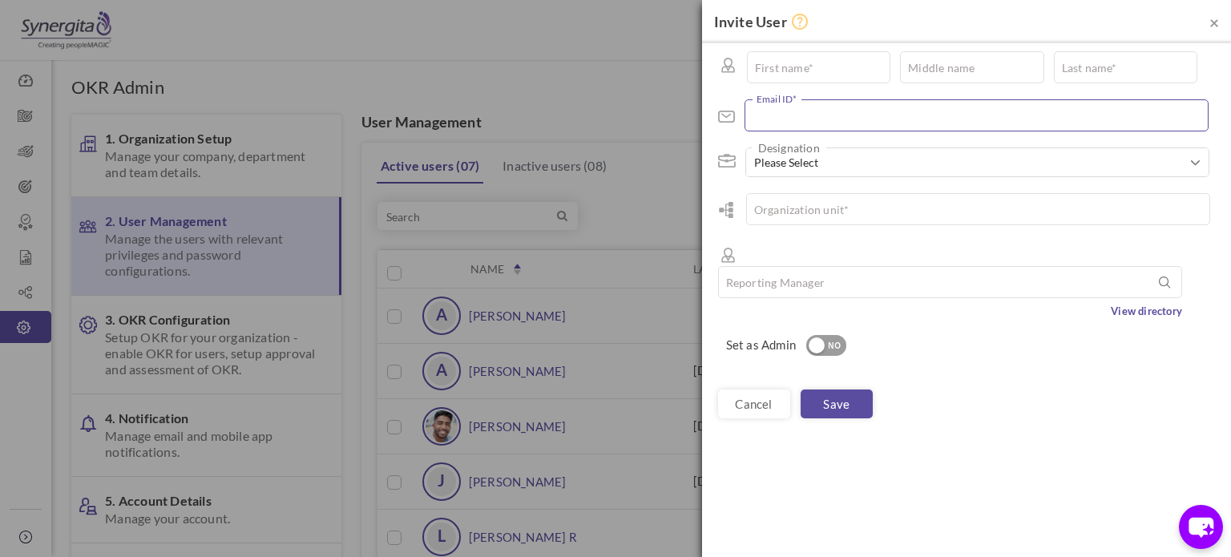
paste input "athira.rayaroth@aspiresys.com"
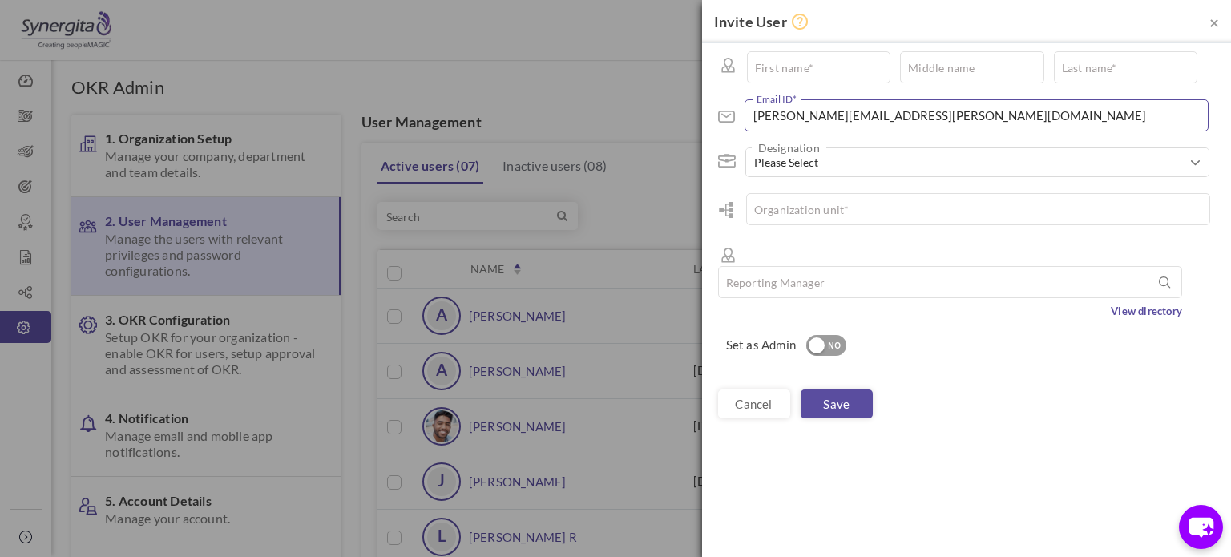
click at [832, 105] on input "athira.rayaroth@aspiresys.com" at bounding box center [976, 115] width 464 height 32
type input "athira.rayaroth@aspiresys.com"
click at [795, 60] on input "text" at bounding box center [818, 67] width 143 height 32
type input "Athira"
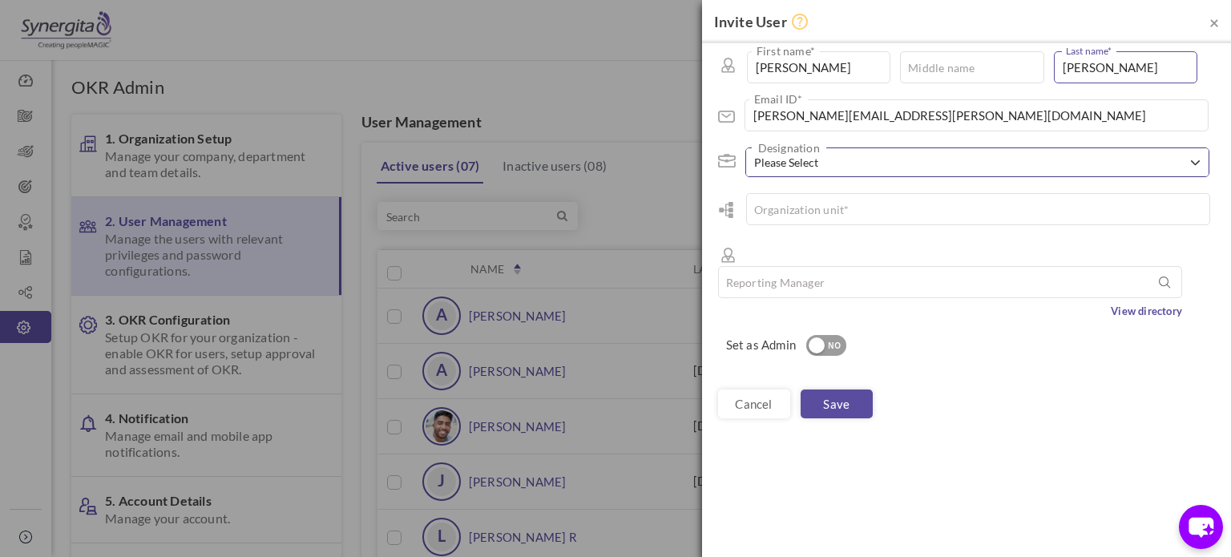
type input "Rayaroth"
click at [801, 162] on span "Please Select" at bounding box center [971, 163] width 434 height 16
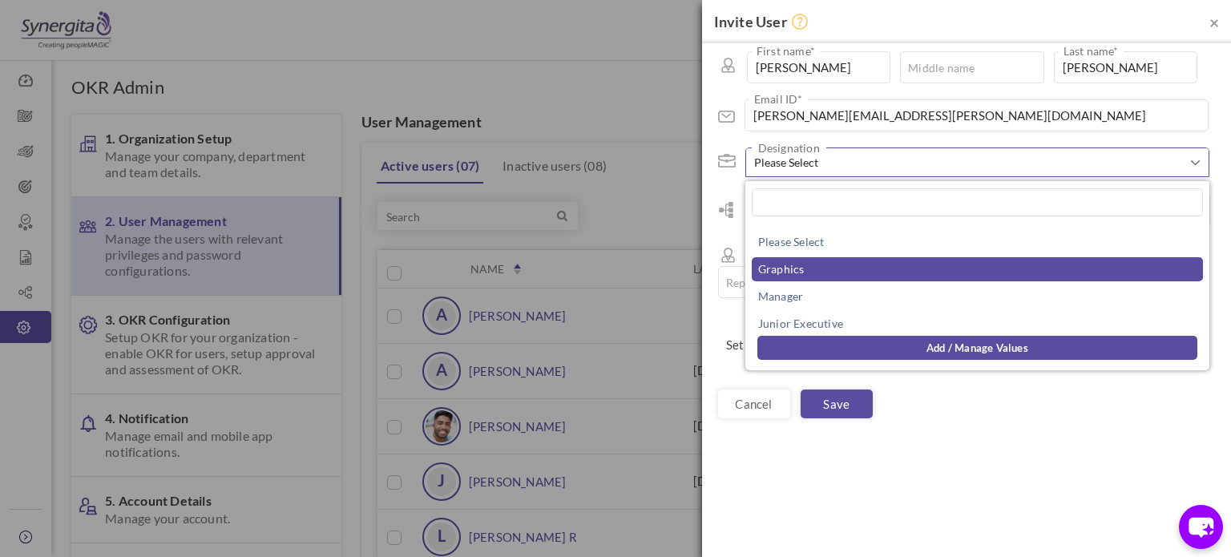
click at [792, 276] on link "Graphics" at bounding box center [977, 269] width 451 height 24
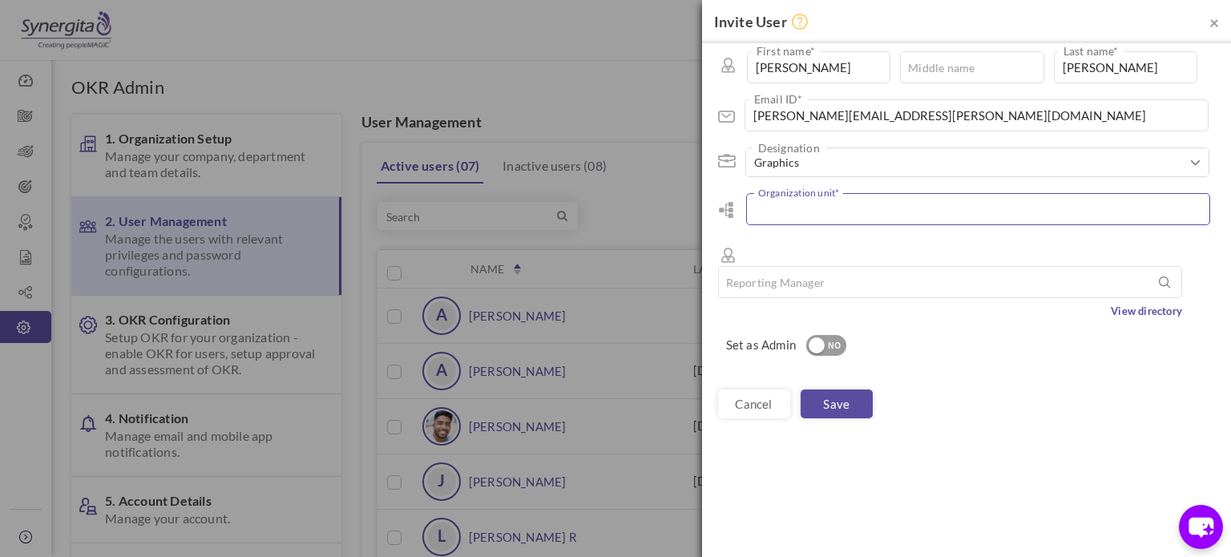
click at [793, 212] on input "text" at bounding box center [978, 209] width 464 height 32
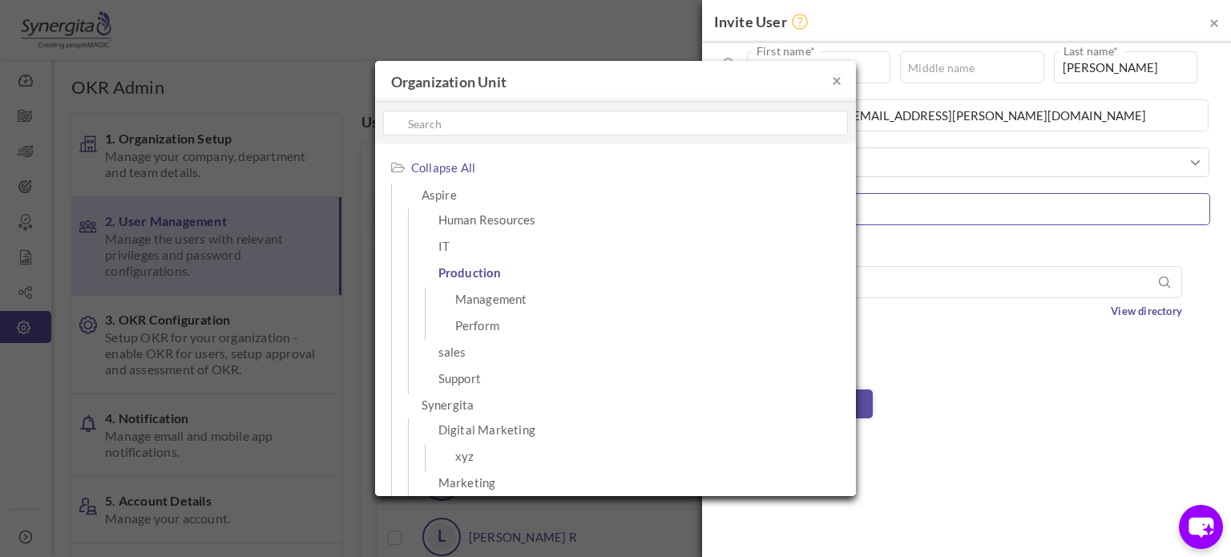
scroll to position [123, 0]
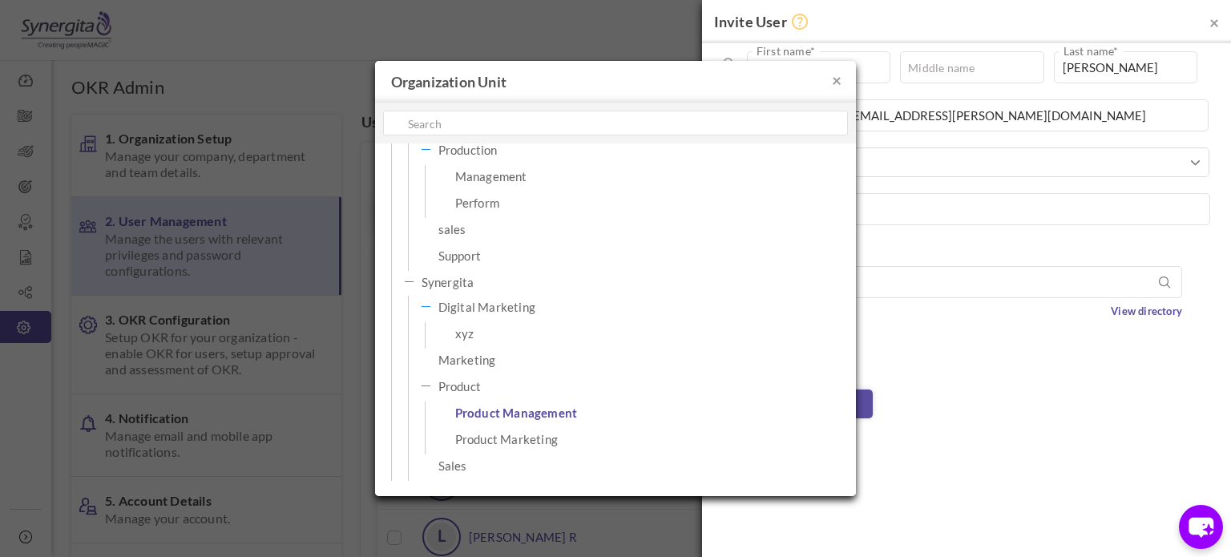
click at [565, 417] on span "Product Management" at bounding box center [586, 412] width 262 height 22
type input "Product Management"
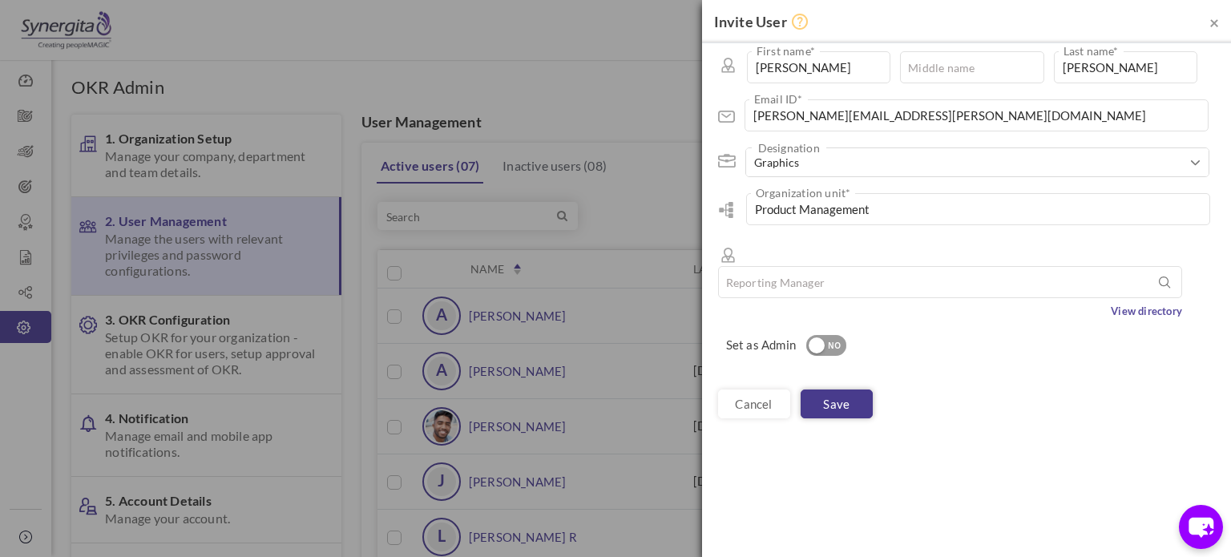
click at [835, 389] on link "Save" at bounding box center [837, 403] width 72 height 29
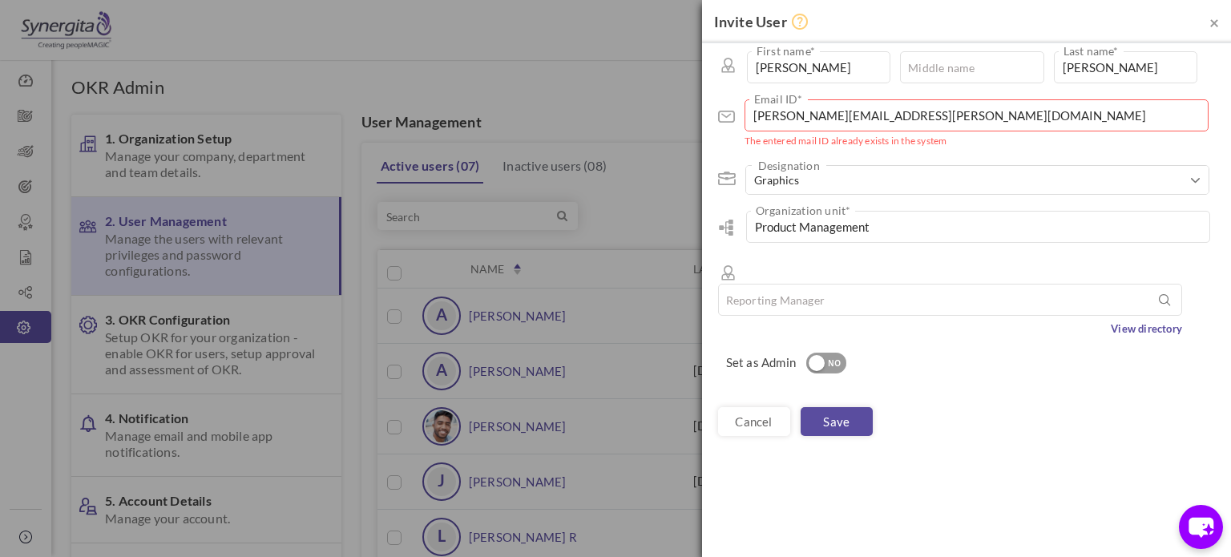
click at [995, 353] on div "Set as Admin YES NO" at bounding box center [972, 364] width 493 height 22
